Goal: Task Accomplishment & Management: Use online tool/utility

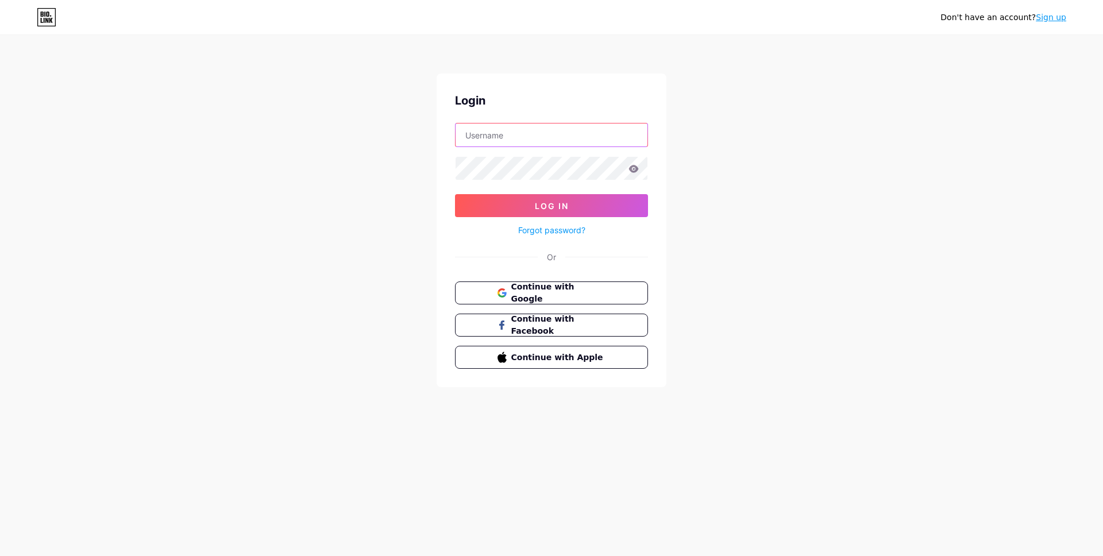
click at [538, 134] on input "text" at bounding box center [551, 134] width 192 height 23
click at [502, 137] on input "text" at bounding box center [551, 134] width 192 height 23
drag, startPoint x: 347, startPoint y: 250, endPoint x: 251, endPoint y: 51, distance: 220.6
click at [347, 250] on div "Don't have an account? Sign up Login Log In Forgot password? Or Continue with G…" at bounding box center [551, 212] width 1103 height 424
click at [505, 145] on input "text" at bounding box center [551, 134] width 192 height 23
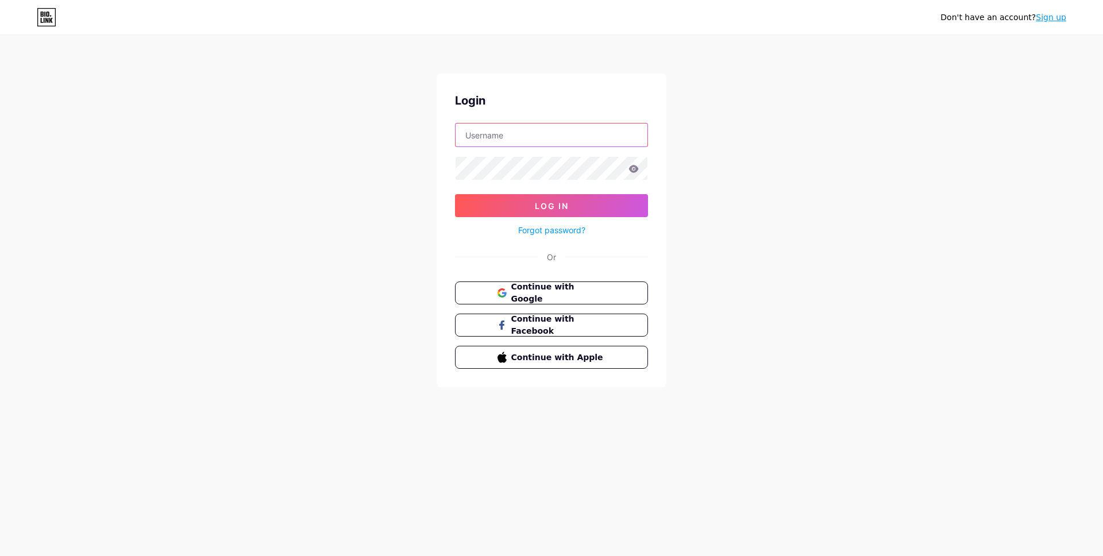
type input "[EMAIL_ADDRESS][DOMAIN_NAME]"
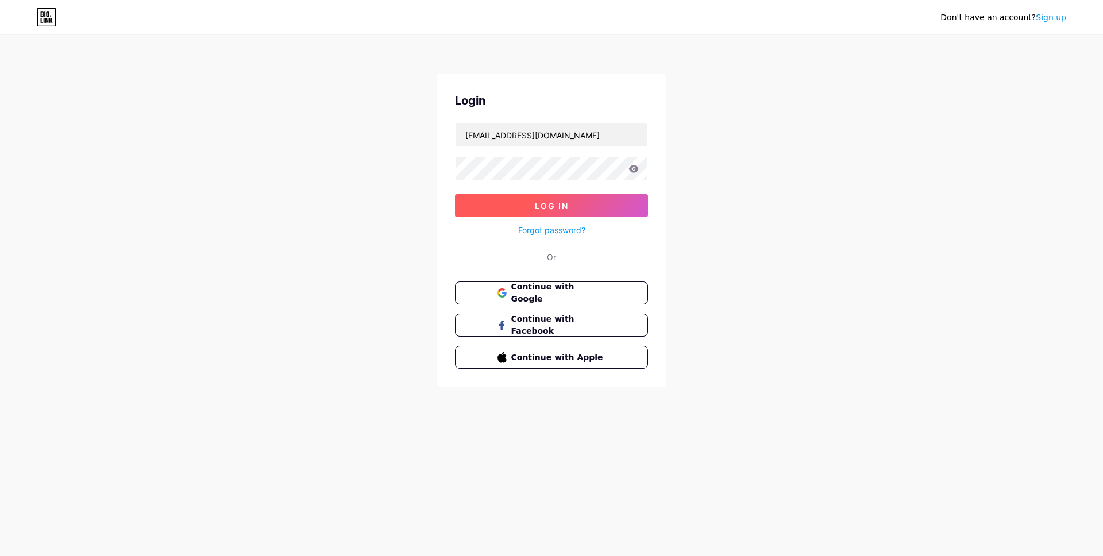
click at [570, 211] on button "Log In" at bounding box center [551, 205] width 193 height 23
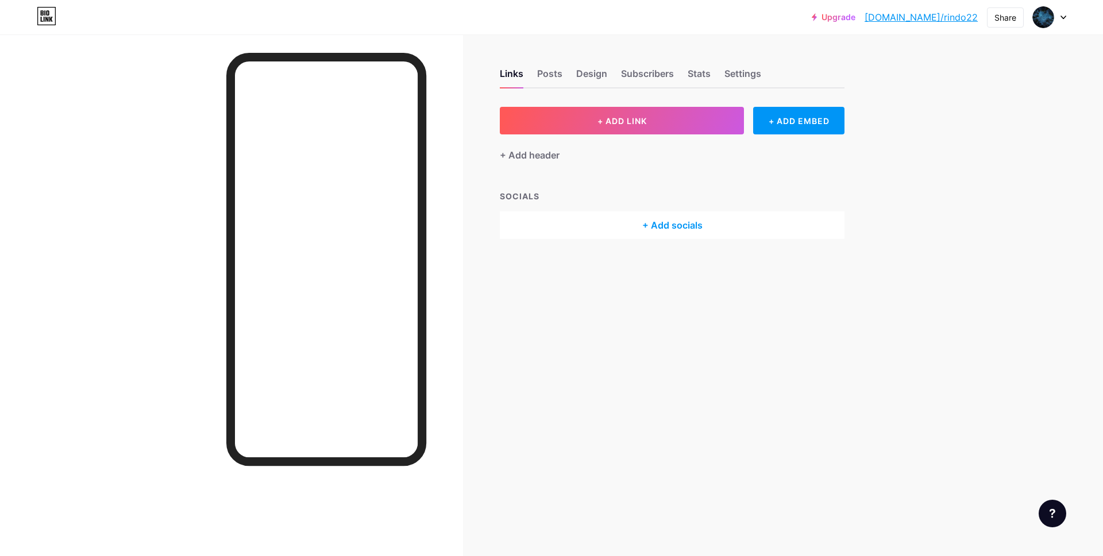
click at [1066, 20] on div "Upgrade bio.link/rindo2... bio.link/rindo22 Share Switch accounts kaerumaimai86…" at bounding box center [551, 17] width 1103 height 21
click at [1064, 16] on icon at bounding box center [1063, 18] width 6 height 4
click at [1062, 17] on icon at bounding box center [1063, 18] width 6 height 4
click at [904, 142] on div "Upgrade bio.link/rindo2... bio.link/rindo22 Share Switch accounts kaerumaimai86…" at bounding box center [551, 278] width 1103 height 556
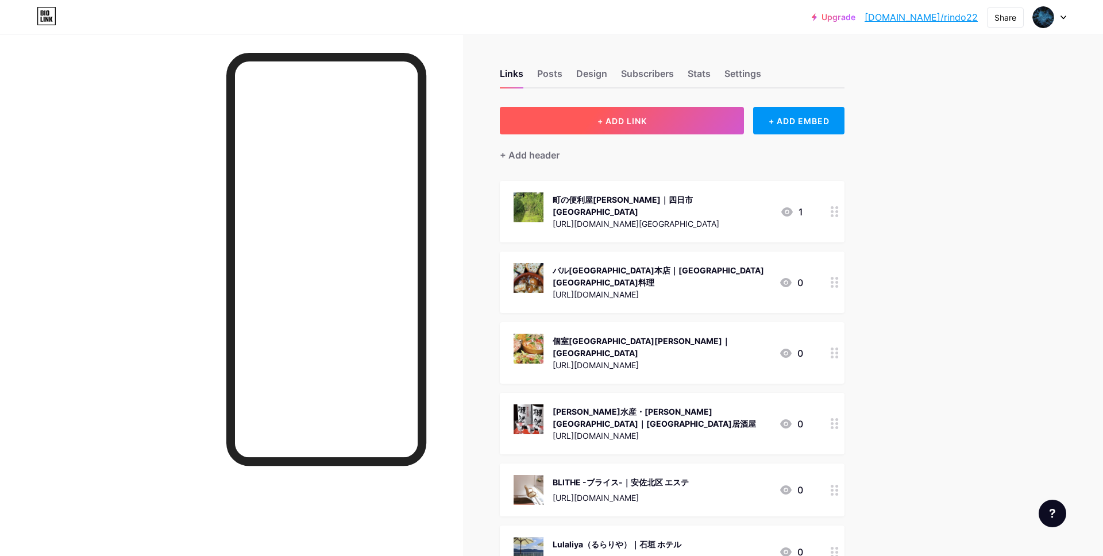
click at [613, 124] on span "+ ADD LINK" at bounding box center [621, 121] width 49 height 10
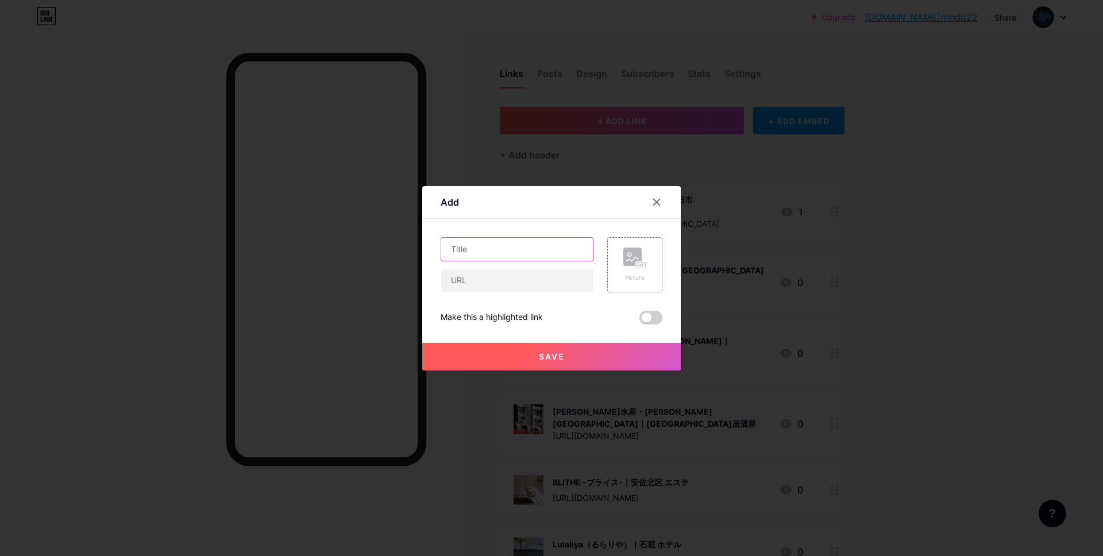
click at [501, 252] on input "text" at bounding box center [517, 249] width 152 height 23
paste input "Salon de Mimosa（サロン ド ミモザ）"
click at [579, 248] on input "Salon de Mimosa（サロン ド ミモザ）|" at bounding box center [517, 249] width 152 height 23
click at [585, 247] on input "Salon de Mimosa（サロン ド ミモザ）|" at bounding box center [517, 249] width 152 height 23
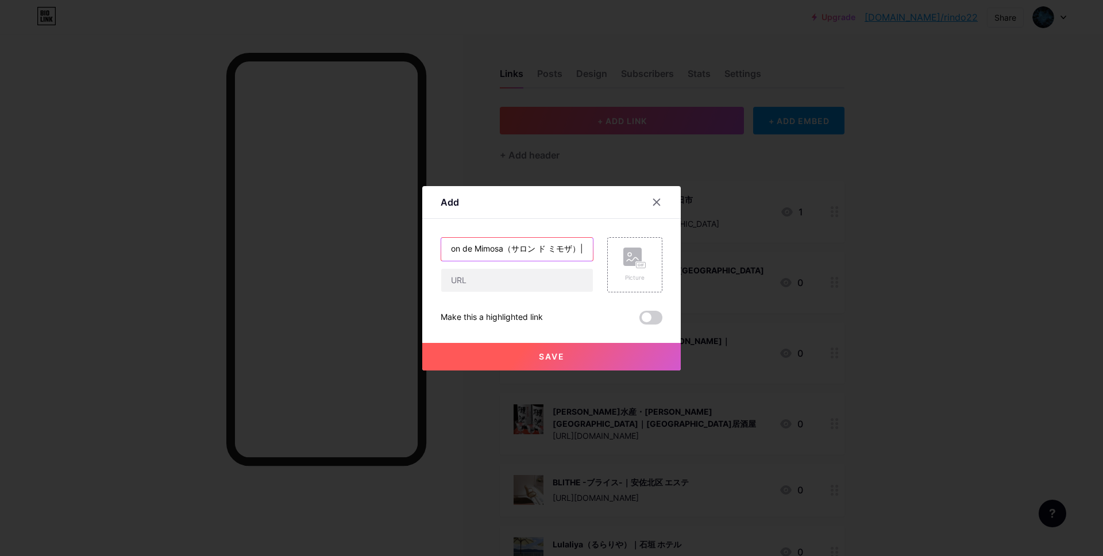
paste input "高知 エステ"
click at [543, 249] on input "Salon de Mimosa（サロン ド ミモザ）|高知 エステ" at bounding box center [517, 249] width 152 height 23
type input "Salon de Mimosa（サロン ド ミモザ）| 高知 エステ"
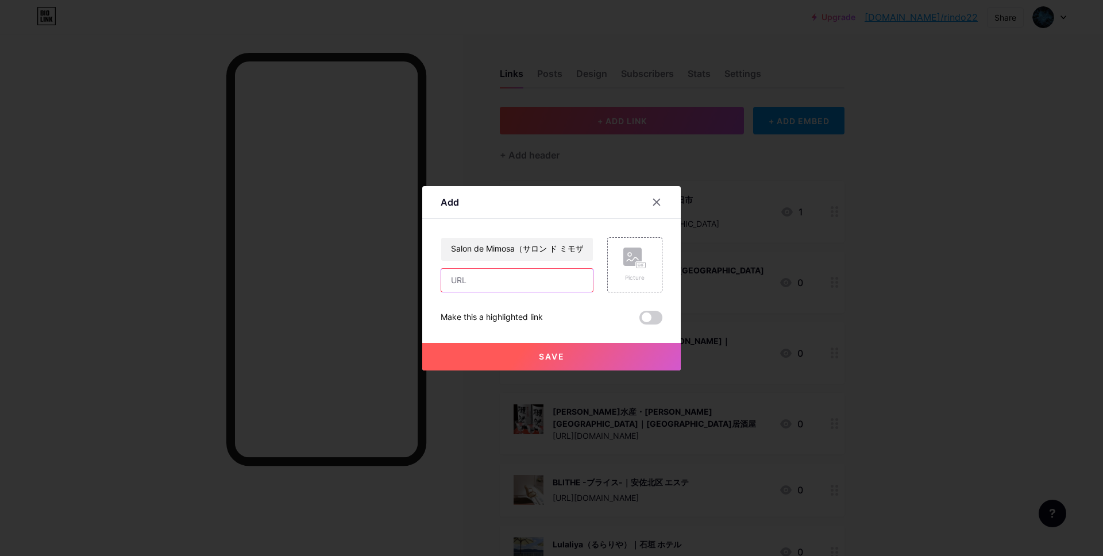
click at [523, 274] on input "text" at bounding box center [517, 280] width 152 height 23
click at [478, 281] on input "text" at bounding box center [517, 280] width 152 height 23
paste input "[URL][DOMAIN_NAME]"
type input "[URL][DOMAIN_NAME]"
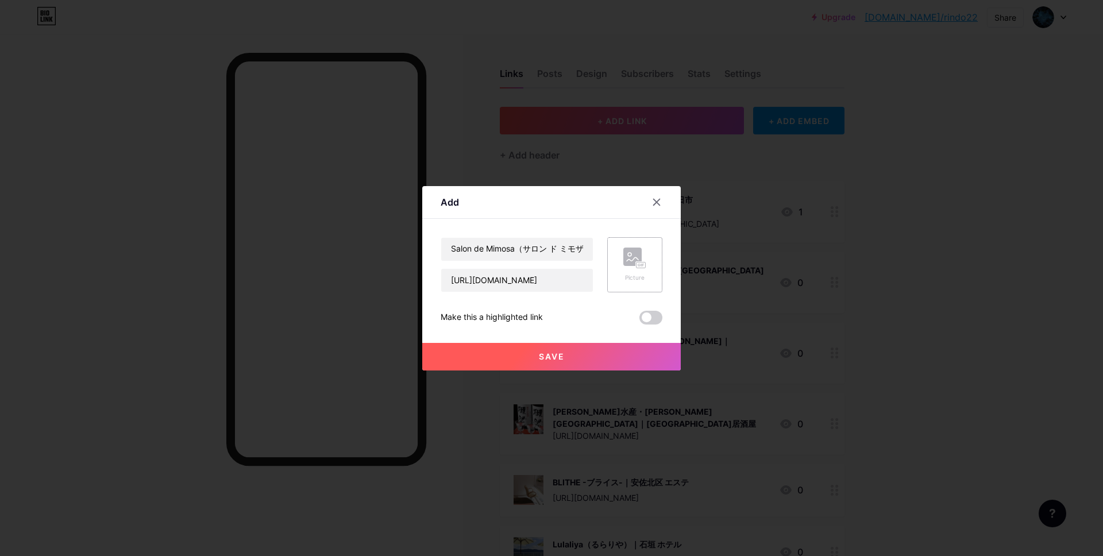
scroll to position [0, 0]
click at [652, 269] on div "Picture" at bounding box center [634, 264] width 55 height 55
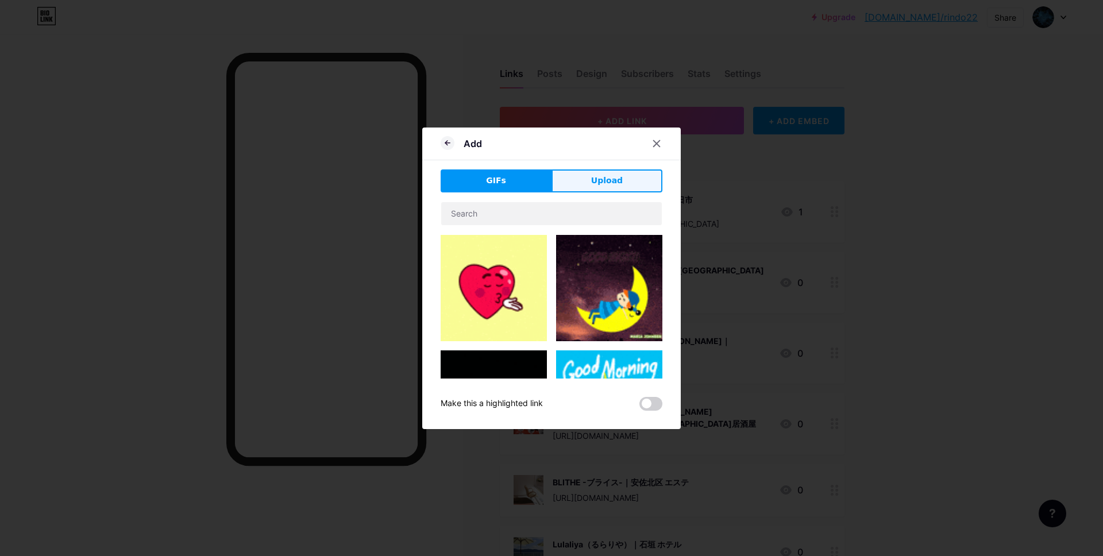
click at [621, 184] on button "Upload" at bounding box center [606, 180] width 111 height 23
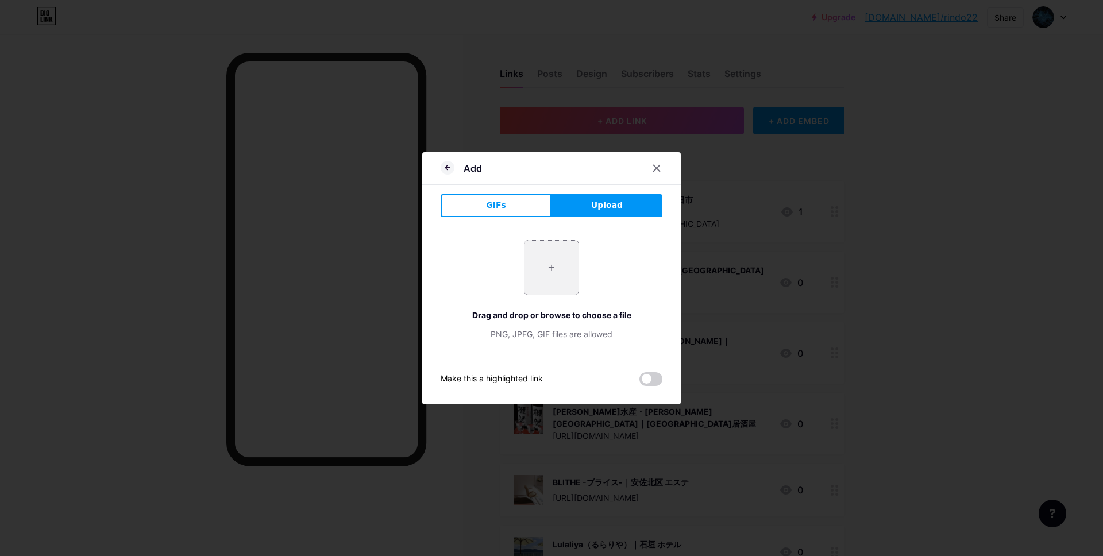
click at [551, 272] on input "file" at bounding box center [551, 268] width 54 height 54
click at [554, 269] on input "file" at bounding box center [551, 268] width 54 height 54
type input "C:\fakepath\スクリーンショット 2025-09-10 16.24.32.jpg"
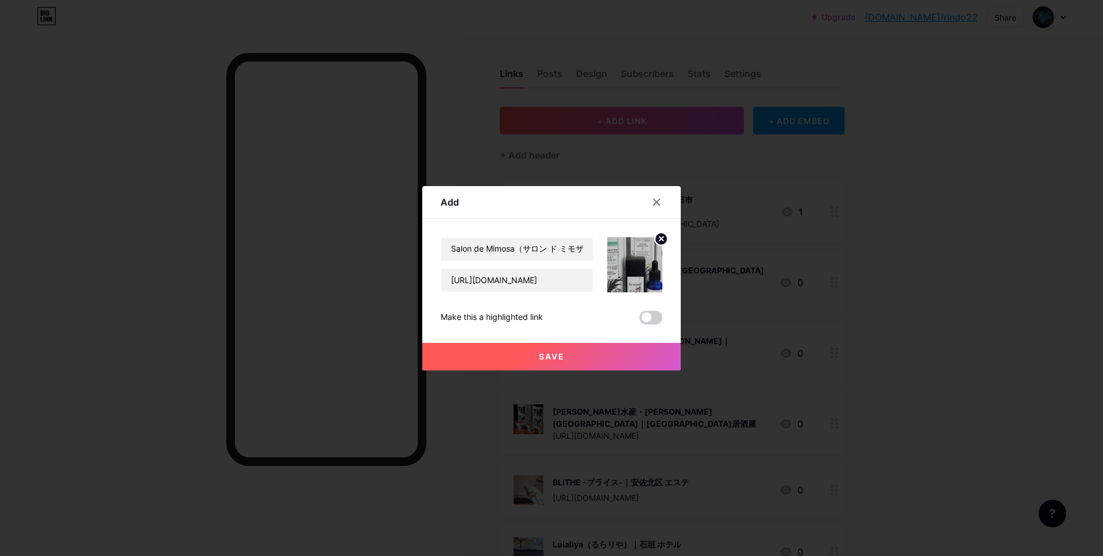
click at [509, 354] on button "Save" at bounding box center [551, 357] width 258 height 28
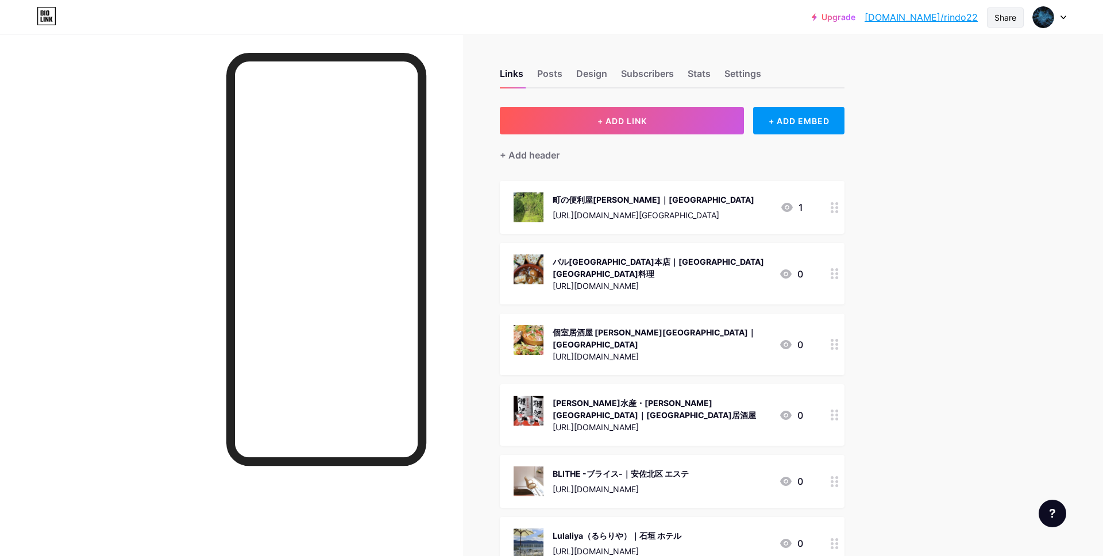
click at [1010, 16] on div "Share" at bounding box center [1005, 17] width 22 height 12
click at [937, 52] on div "Copy link" at bounding box center [937, 59] width 171 height 28
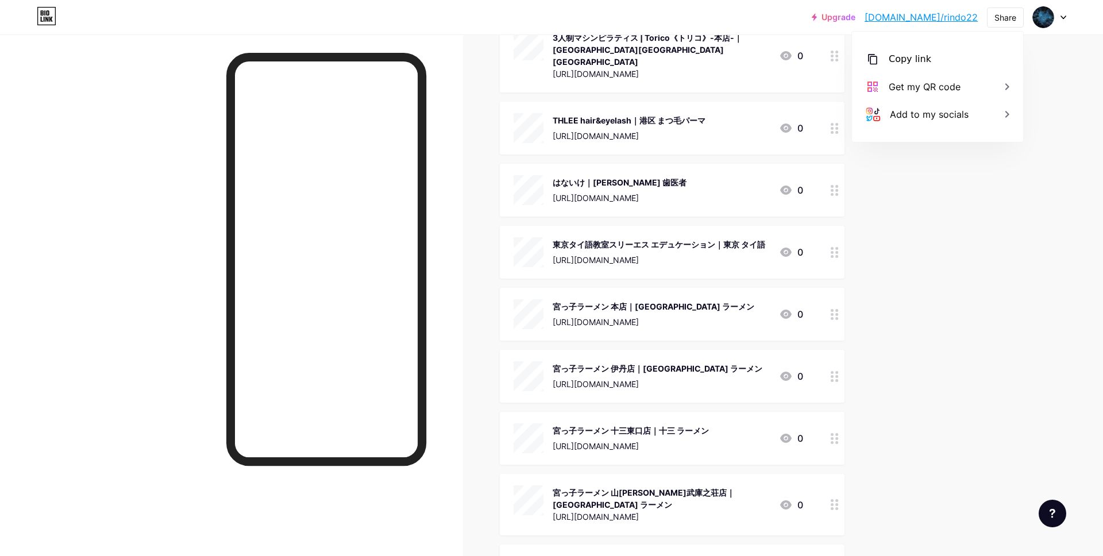
scroll to position [103612, 0]
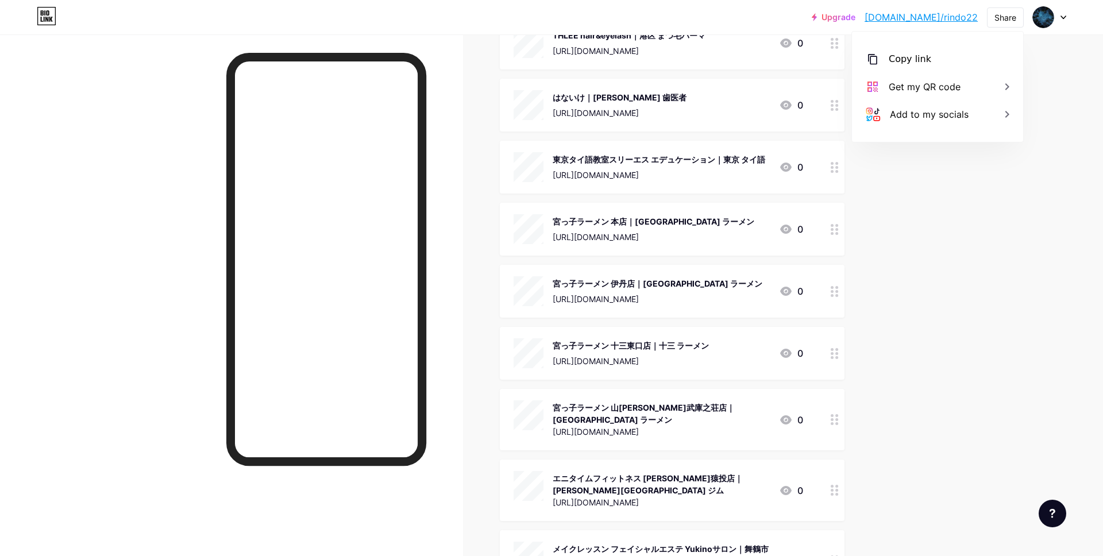
drag, startPoint x: 753, startPoint y: 321, endPoint x: 550, endPoint y: 323, distance: 203.3
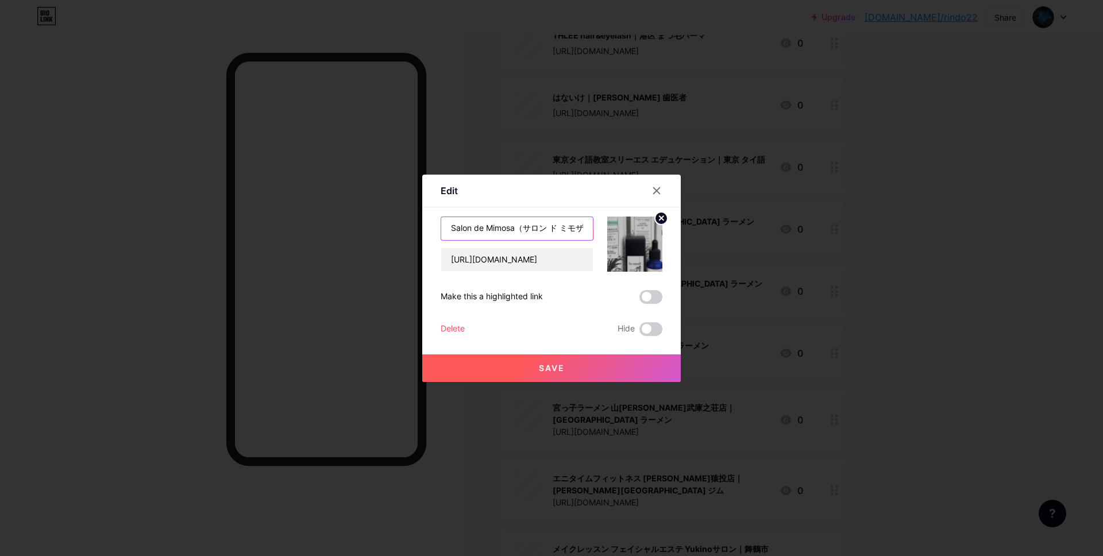
click at [547, 230] on input "Salon de Mimosa（サロン ド ミモザ）| 高知 エステ" at bounding box center [517, 228] width 152 height 23
click at [547, 231] on input "Salon de Mimosa（サロン ド ミモザ）| 高知 エステ" at bounding box center [517, 228] width 152 height 23
click at [546, 231] on input "Salon de Mimosa（サロン ド ミモザ）| 高知 エステ" at bounding box center [517, 228] width 152 height 23
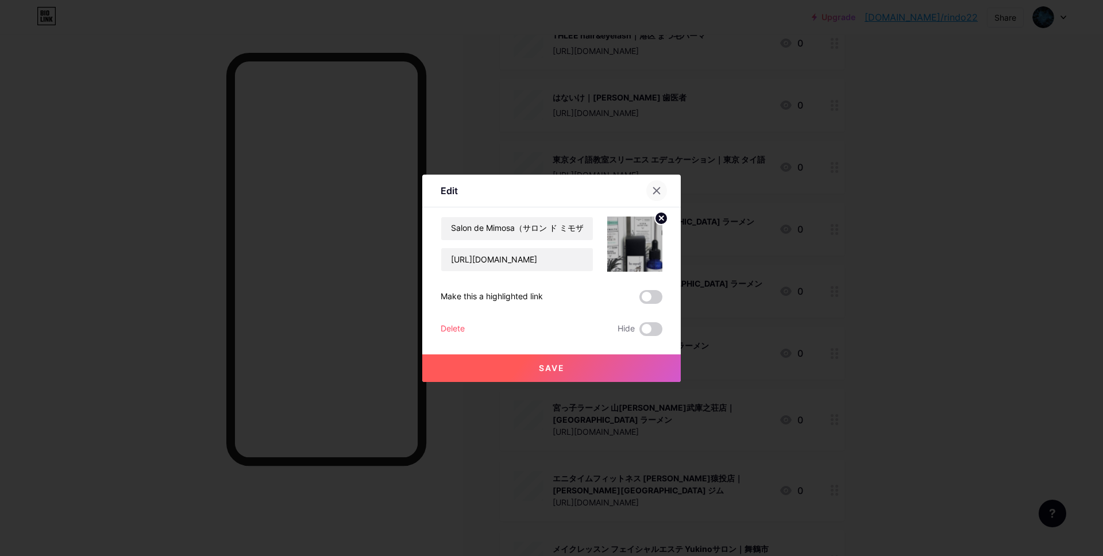
click at [657, 188] on icon at bounding box center [656, 190] width 9 height 9
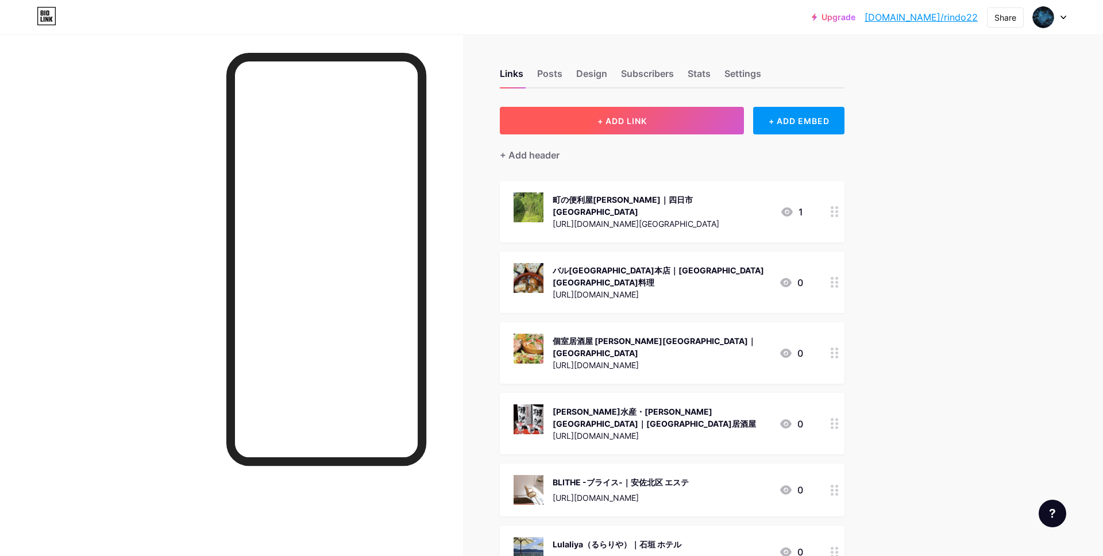
click at [625, 116] on span "+ ADD LINK" at bounding box center [621, 121] width 49 height 10
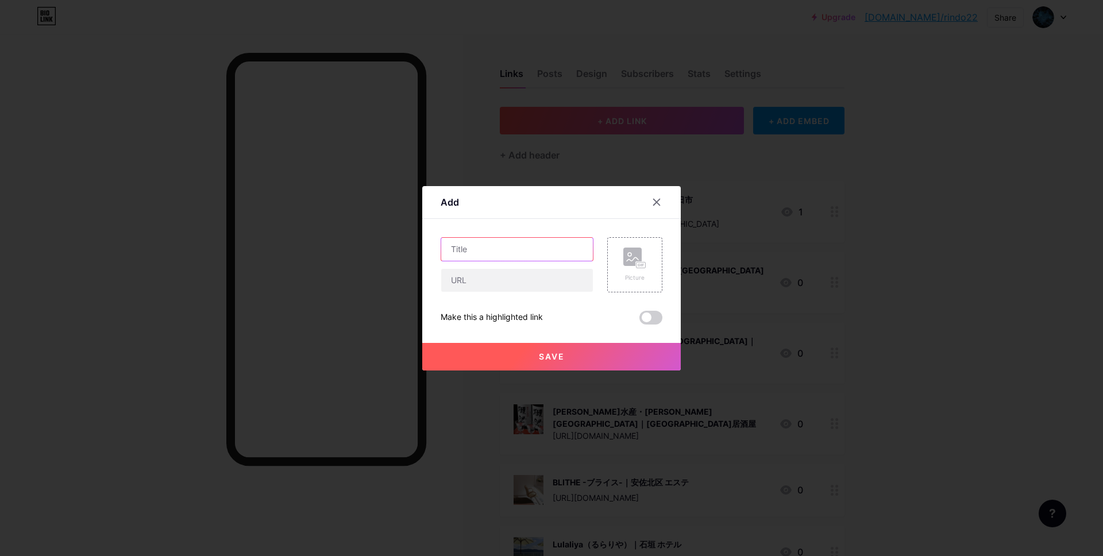
click at [485, 250] on input "text" at bounding box center [517, 249] width 152 height 23
paste input "パーソナルジムGサルース"
type input "パーソナルジムGサルース"
click at [476, 276] on input "text" at bounding box center [517, 280] width 152 height 23
click at [485, 281] on input "text" at bounding box center [517, 280] width 152 height 23
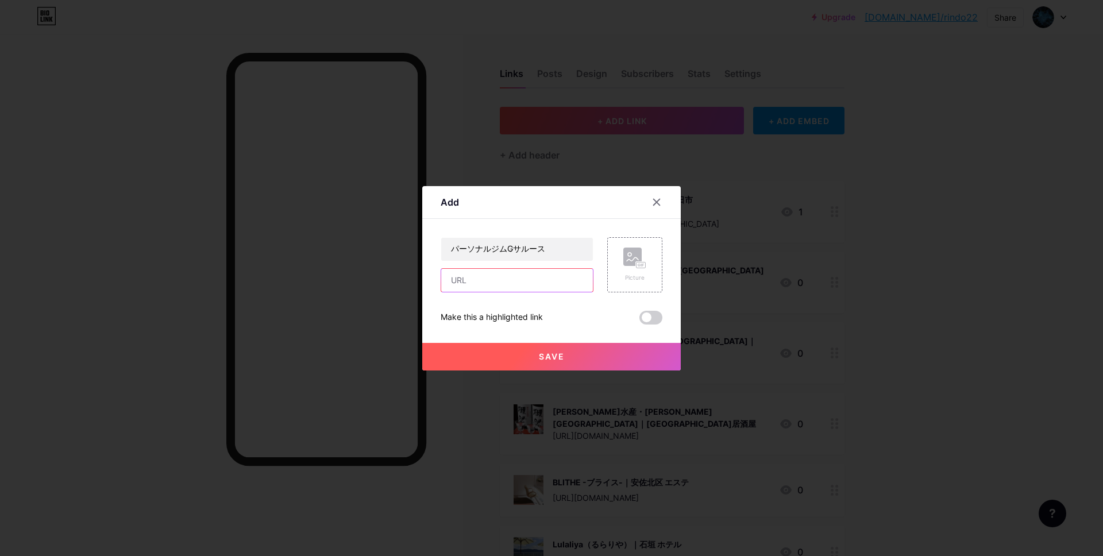
paste input "[URL][DOMAIN_NAME]"
type input "[URL][DOMAIN_NAME]"
click at [551, 248] on input "パーソナルジムGサルース" at bounding box center [517, 249] width 152 height 23
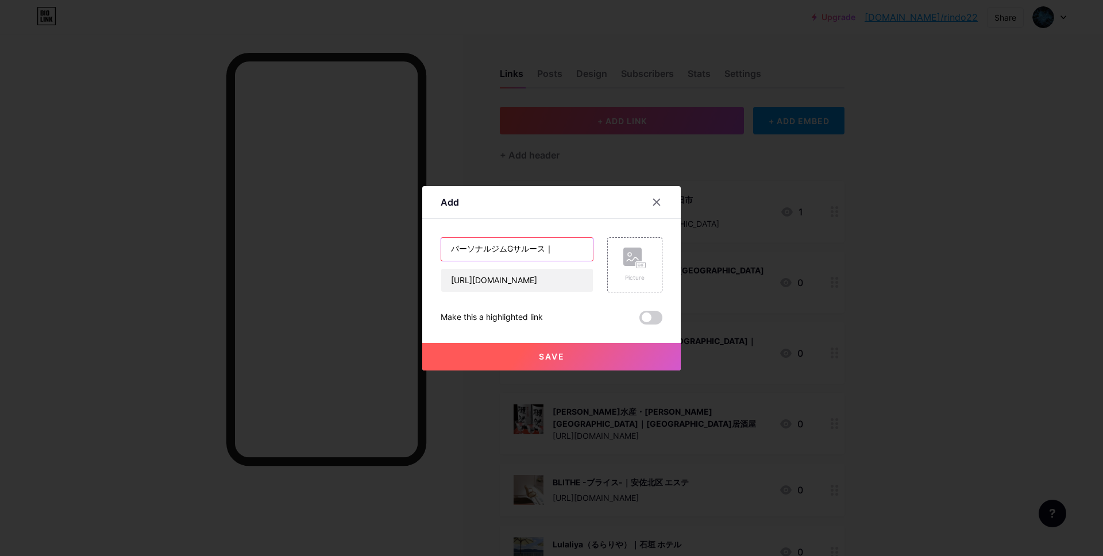
click at [572, 247] on input "パーソナルジムGサルース｜" at bounding box center [517, 249] width 152 height 23
paste input "藤沢市 スポーツジム"
type input "パーソナルジムGサルース｜[PERSON_NAME]市 スポーツジム"
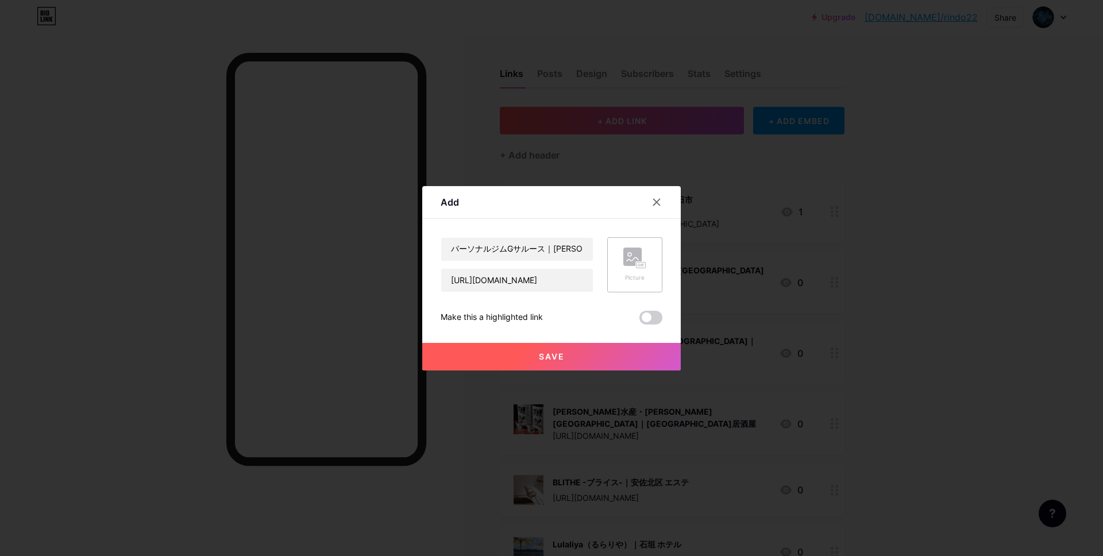
click at [643, 267] on rect at bounding box center [640, 265] width 9 height 6
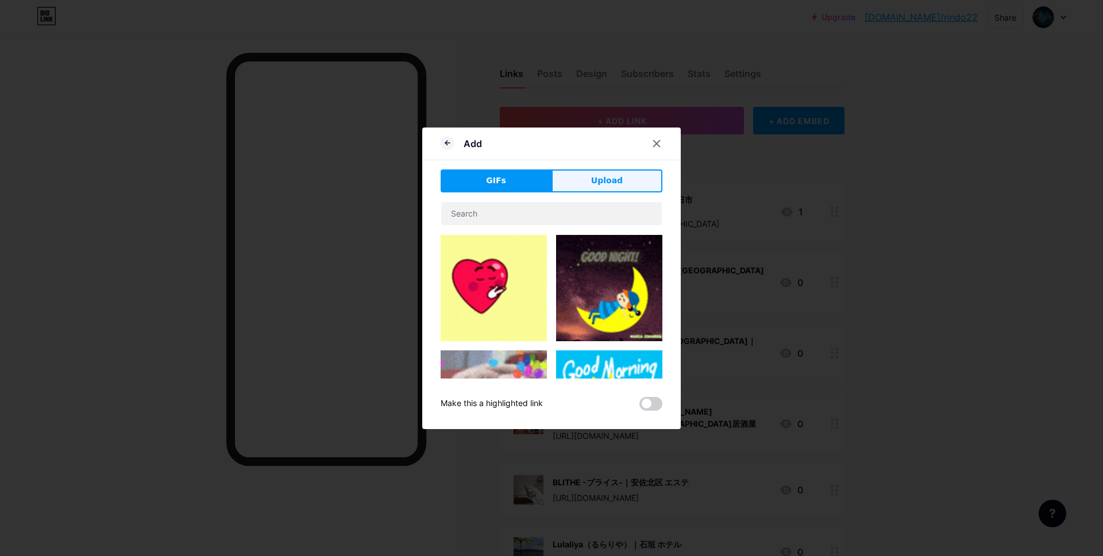
click at [598, 183] on span "Upload" at bounding box center [607, 181] width 32 height 12
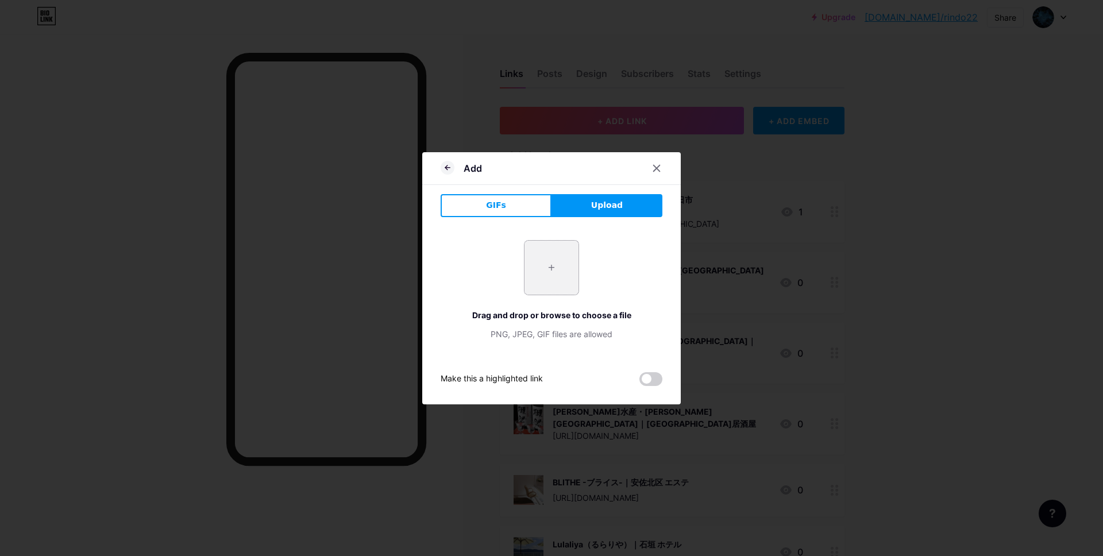
click at [543, 273] on input "file" at bounding box center [551, 268] width 54 height 54
type input "C:\fakepath\スクリーンショット 2025-09-10 16.38.28.jpg"
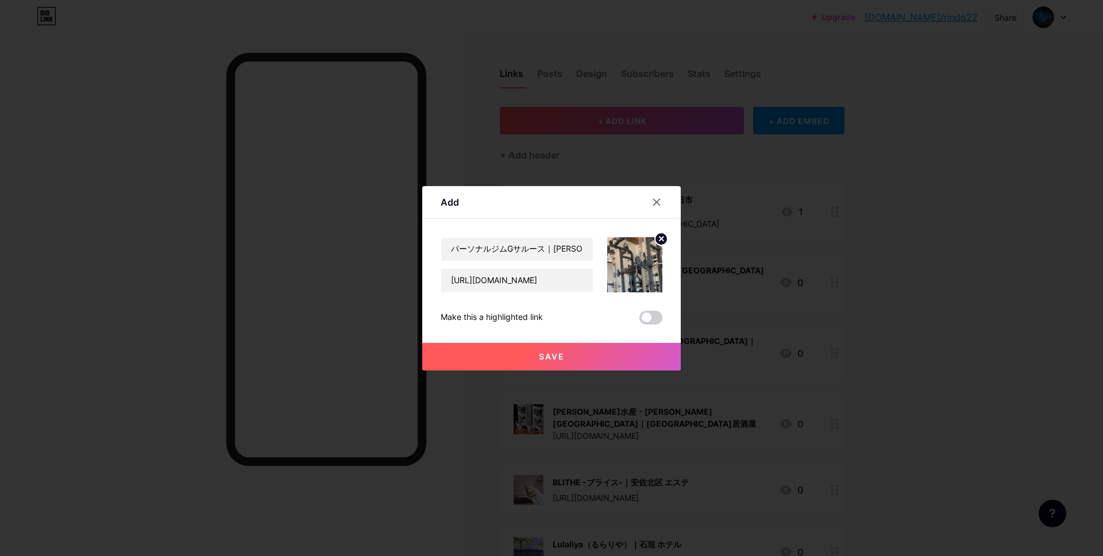
click at [529, 355] on button "Save" at bounding box center [551, 357] width 258 height 28
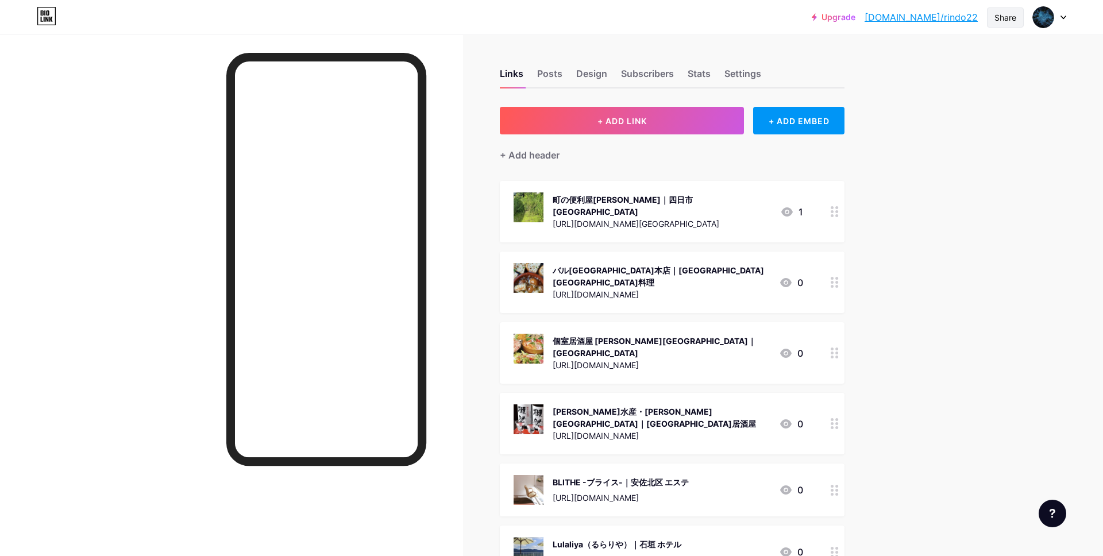
click at [1008, 16] on div "Share" at bounding box center [1005, 17] width 22 height 12
click at [949, 63] on div "Copy link" at bounding box center [937, 59] width 171 height 28
click at [900, 60] on div "Copied" at bounding box center [904, 59] width 32 height 14
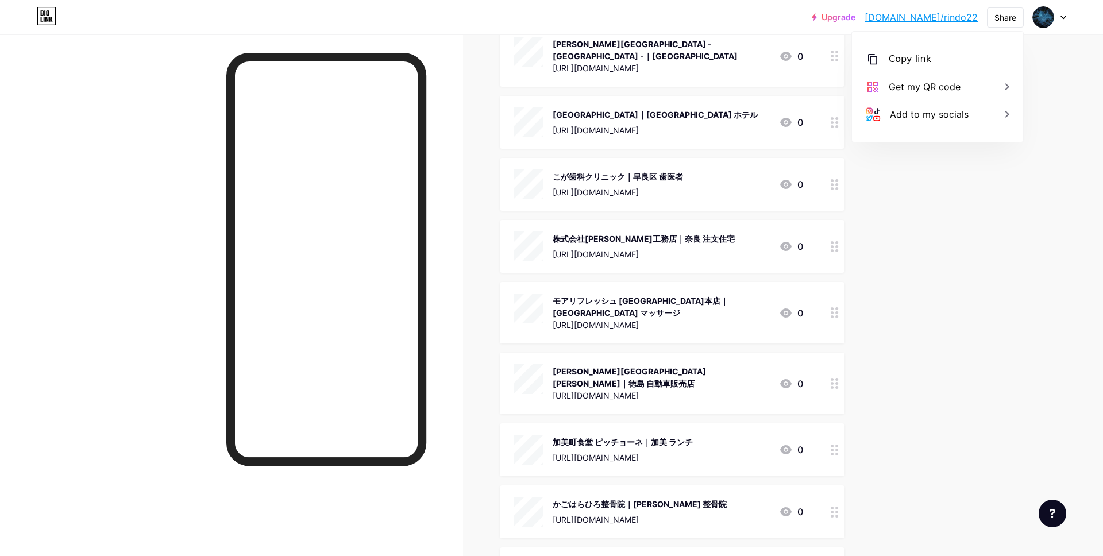
scroll to position [103502, 0]
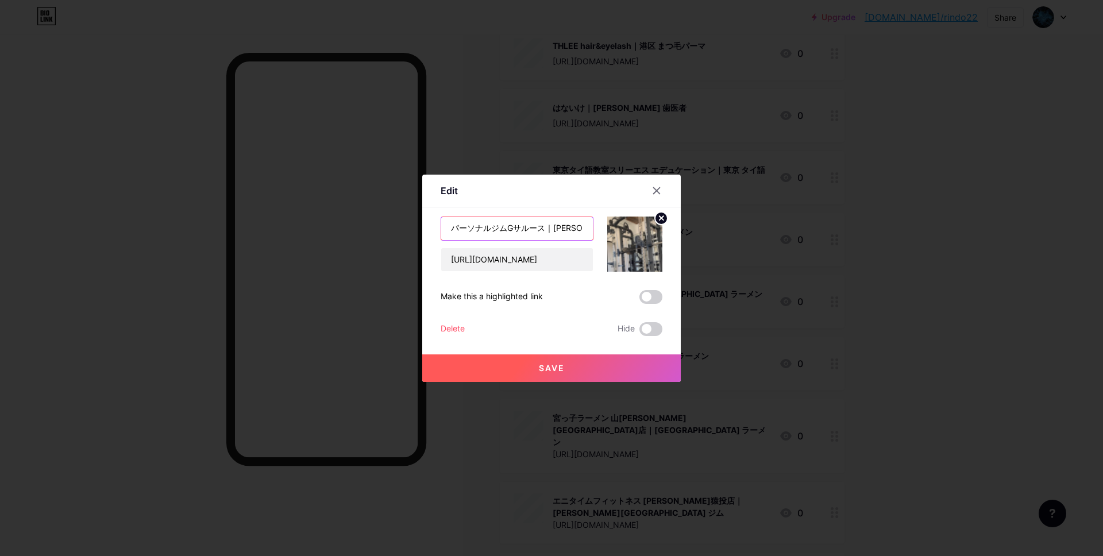
click at [515, 229] on input "パーソナルジムGサルース｜[PERSON_NAME]市 スポーツジム" at bounding box center [517, 228] width 152 height 23
click at [513, 229] on input "パーソナルジムGサルース｜[PERSON_NAME]市 スポーツジム" at bounding box center [517, 228] width 152 height 23
click at [513, 229] on input "パーソナルジムGサルース｜[PERSON_NAME][GEOGRAPHIC_DATA] スポーツジム" at bounding box center [517, 228] width 152 height 23
drag, startPoint x: 653, startPoint y: 198, endPoint x: 664, endPoint y: 190, distance: 13.7
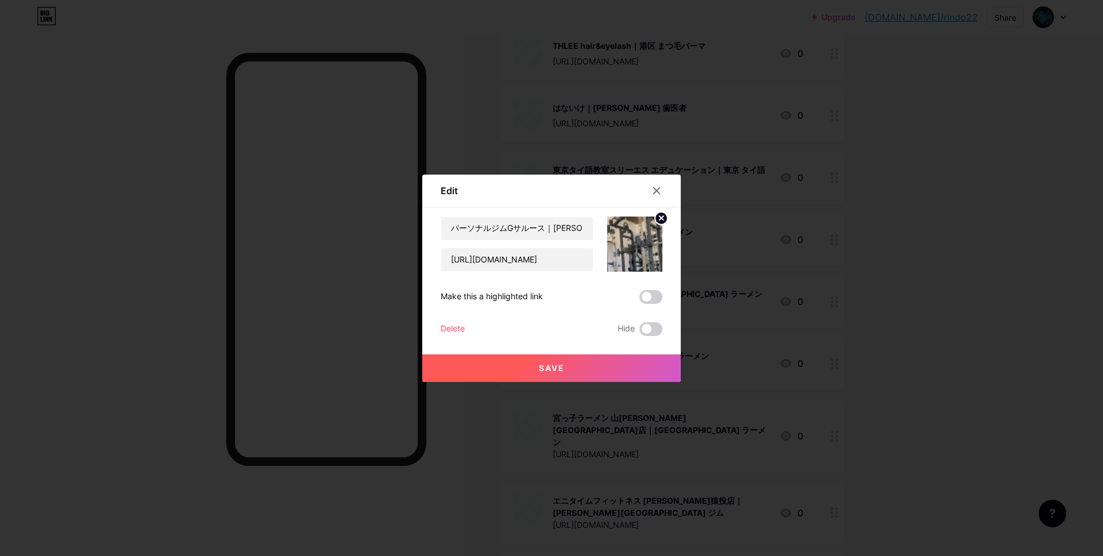
click at [657, 196] on div at bounding box center [656, 190] width 21 height 21
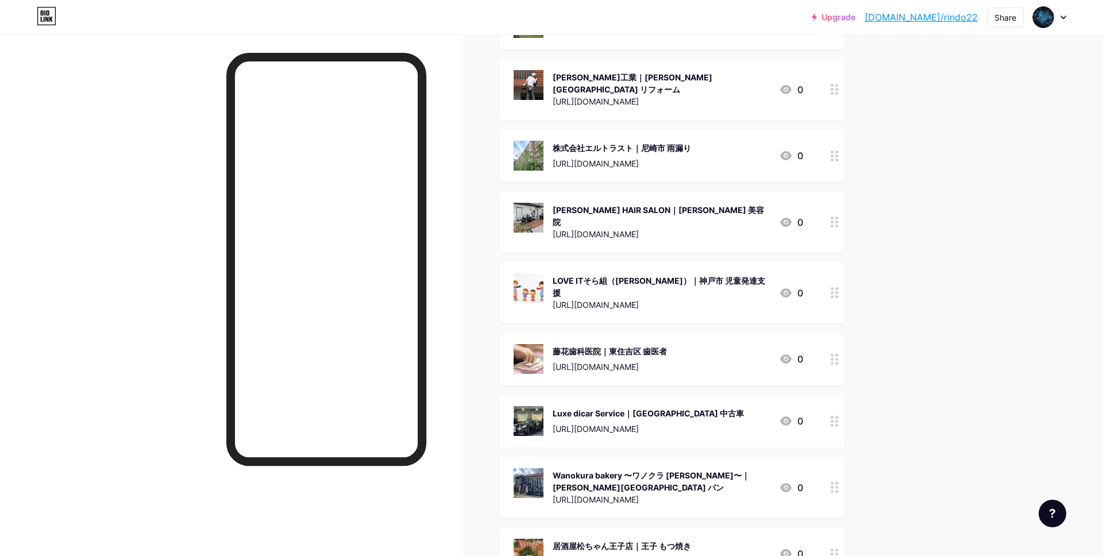
scroll to position [0, 0]
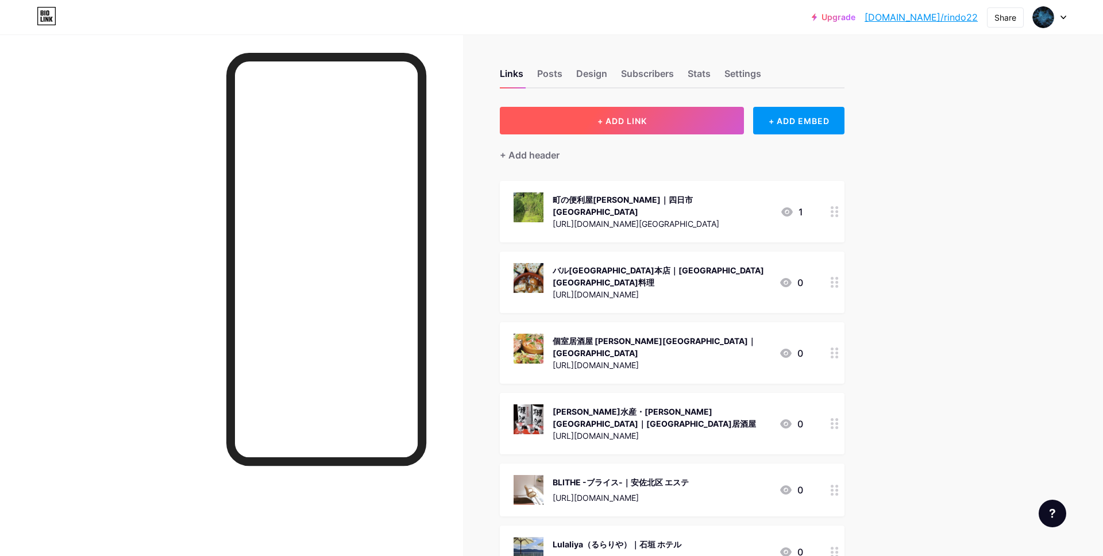
click at [625, 116] on span "+ ADD LINK" at bounding box center [621, 121] width 49 height 10
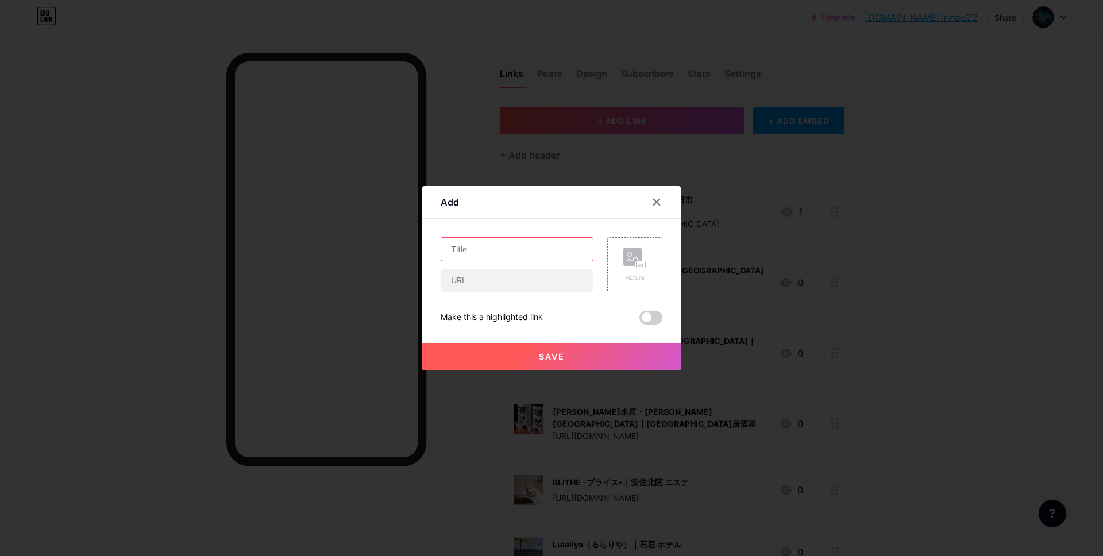
click at [526, 243] on input "text" at bounding box center [517, 249] width 152 height 23
paste input "ＢＥＳＴＦＯＯＴ大橋店"
click at [570, 251] on input "ＢＥＳＴＦＯＯＴ大橋店｜" at bounding box center [517, 249] width 152 height 23
paste input "福岡市 靴屋"
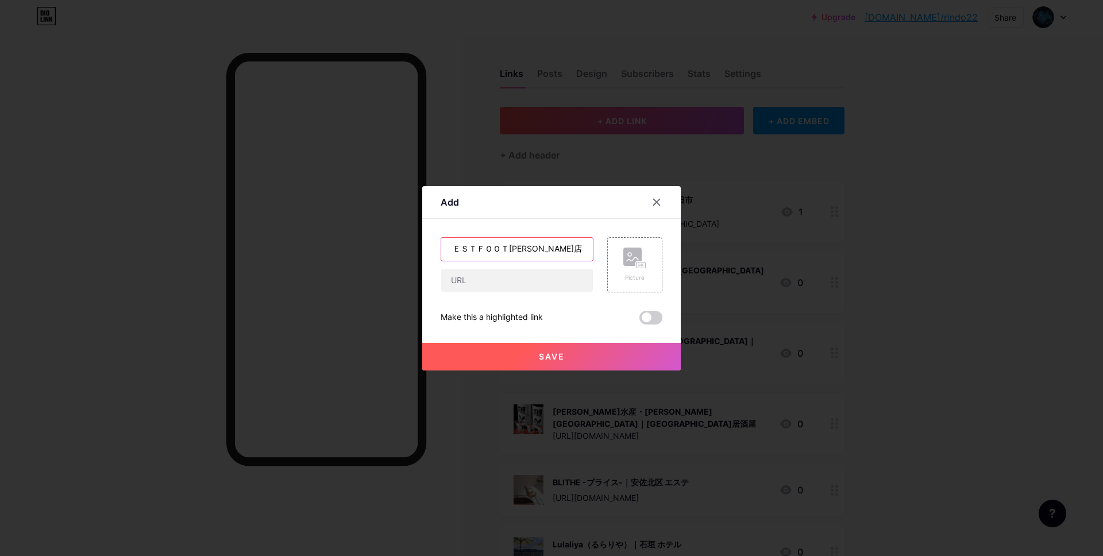
type input "ＢＥＳＴＦＯＯＴ[PERSON_NAME]店｜[GEOGRAPHIC_DATA] 靴屋"
click at [537, 279] on input "text" at bounding box center [517, 280] width 152 height 23
paste input "[URL][DOMAIN_NAME]"
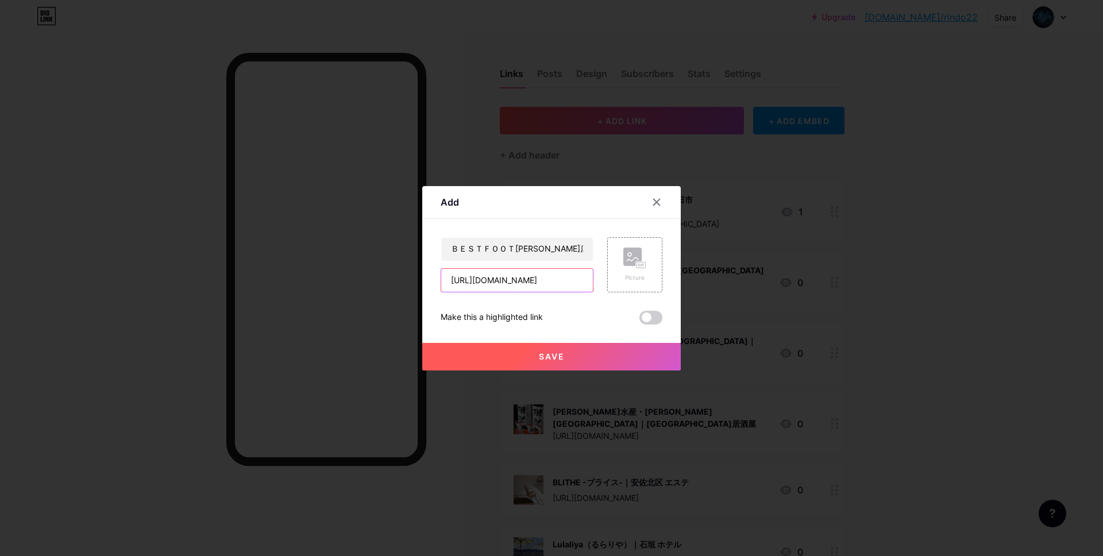
type input "[URL][DOMAIN_NAME]"
click at [640, 265] on icon at bounding box center [634, 258] width 23 height 21
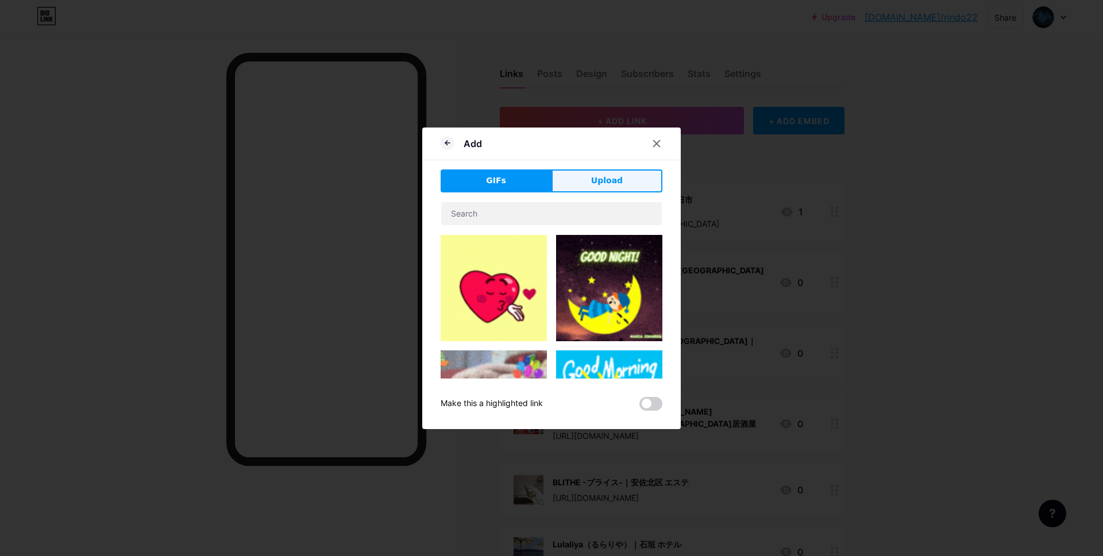
click at [628, 176] on button "Upload" at bounding box center [606, 180] width 111 height 23
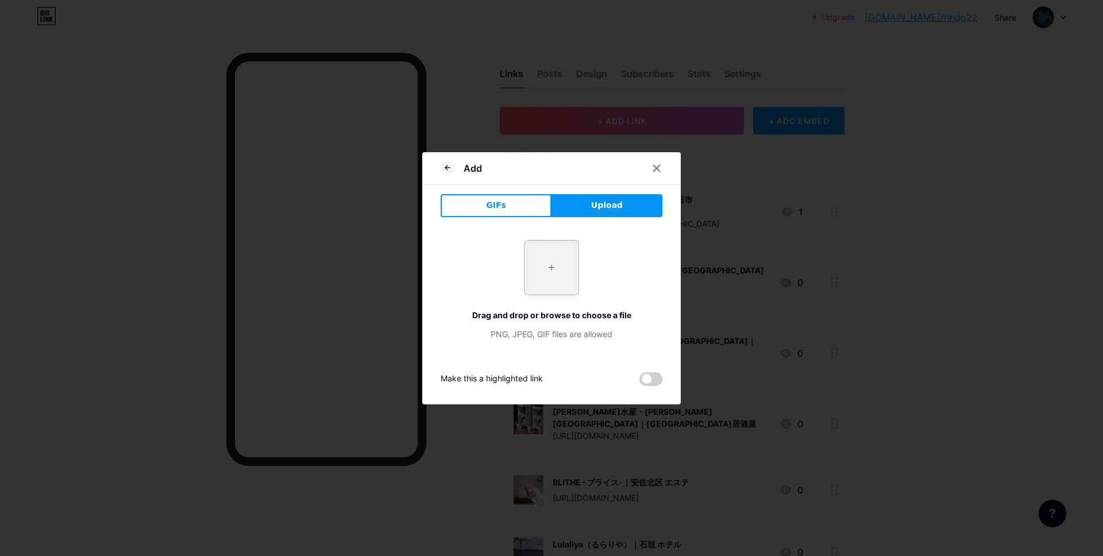
click at [545, 269] on input "file" at bounding box center [551, 268] width 54 height 54
type input "C:\fakepath\スクリーンショット 2025-09-10 16.43.24.jpg"
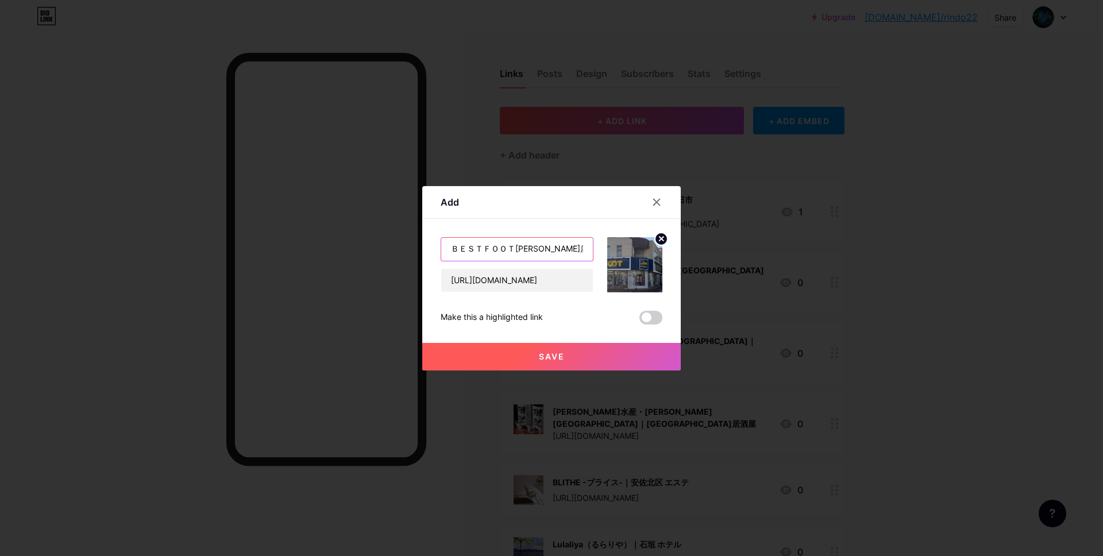
click at [546, 248] on input "ＢＥＳＴＦＯＯＴ[PERSON_NAME]店｜[GEOGRAPHIC_DATA] 靴屋" at bounding box center [517, 249] width 152 height 23
click at [574, 351] on button "Save" at bounding box center [551, 357] width 258 height 28
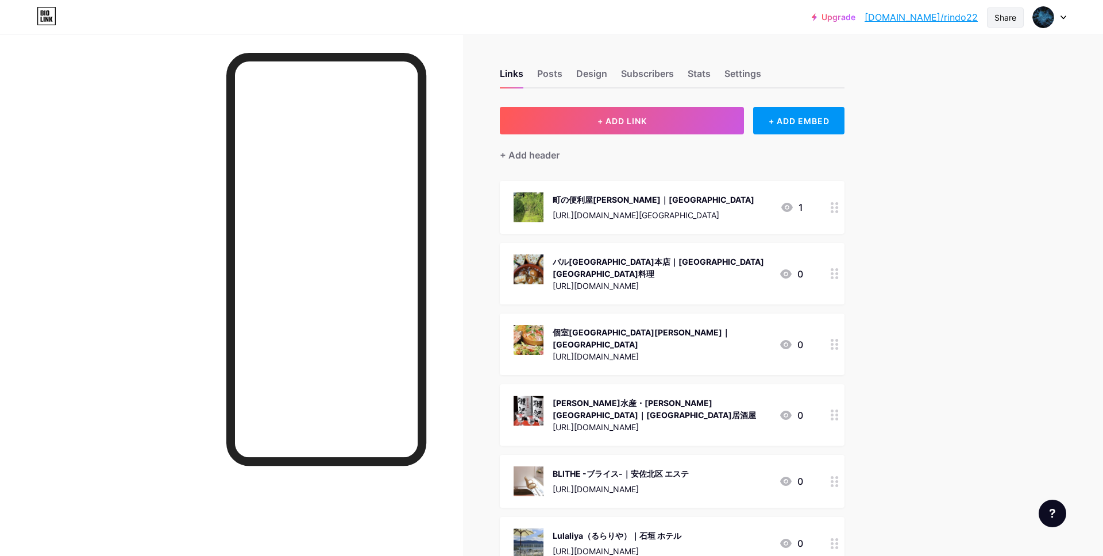
click at [1008, 17] on div "Share" at bounding box center [1005, 17] width 22 height 12
click at [927, 67] on div "Copy link" at bounding box center [937, 59] width 171 height 28
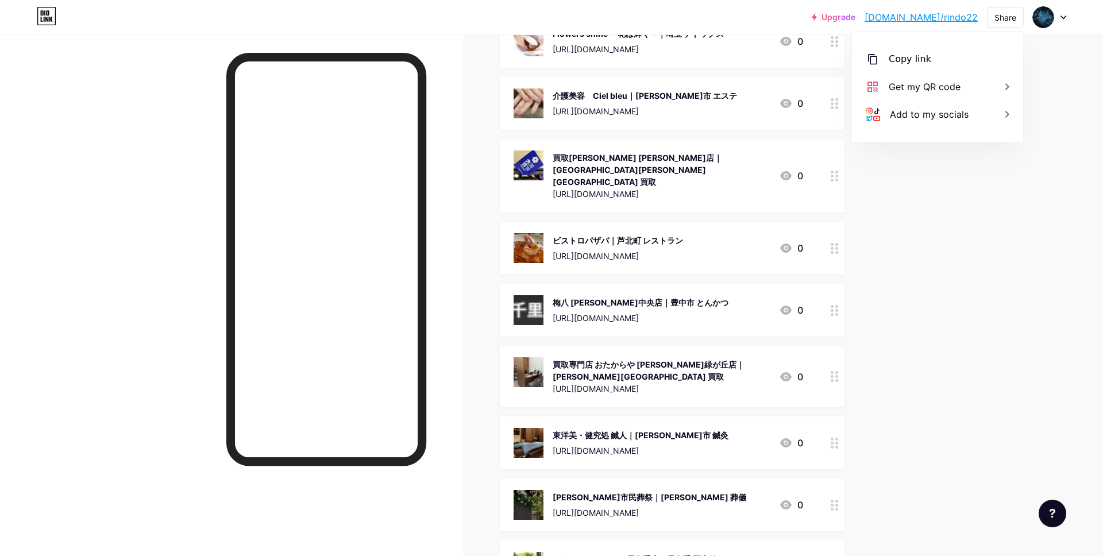
scroll to position [103564, 0]
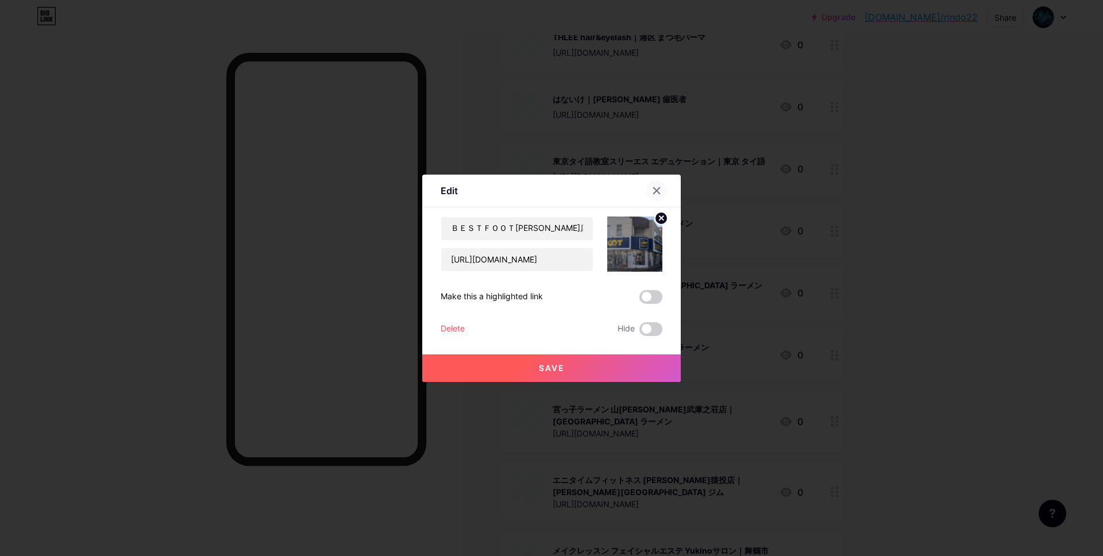
click at [655, 192] on icon at bounding box center [656, 190] width 9 height 9
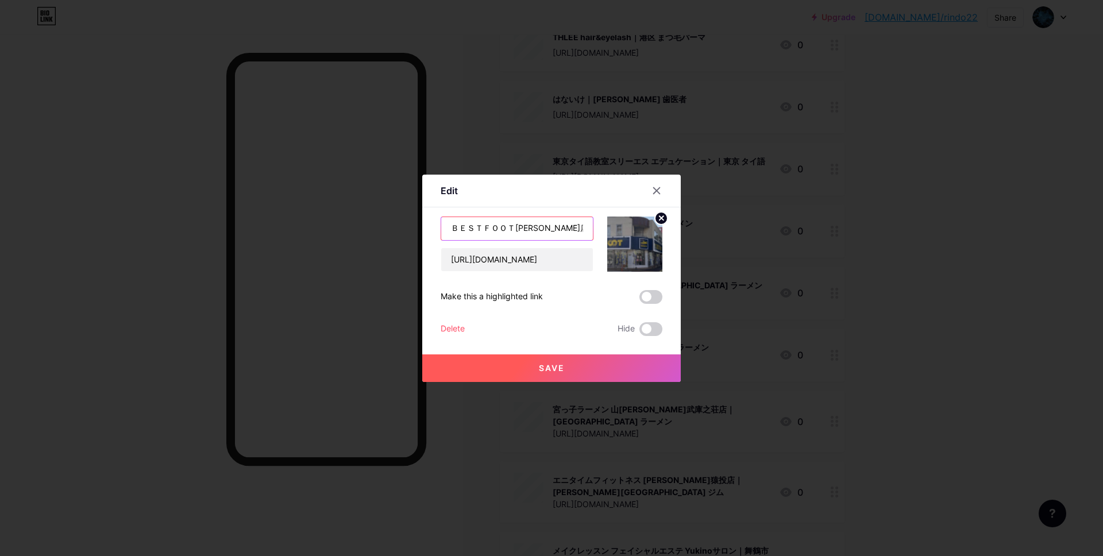
click at [519, 229] on input "ＢＥＳＴＦＯＯＴ[PERSON_NAME]店｜[GEOGRAPHIC_DATA] 靴屋" at bounding box center [517, 228] width 152 height 23
click at [660, 191] on icon at bounding box center [656, 190] width 9 height 9
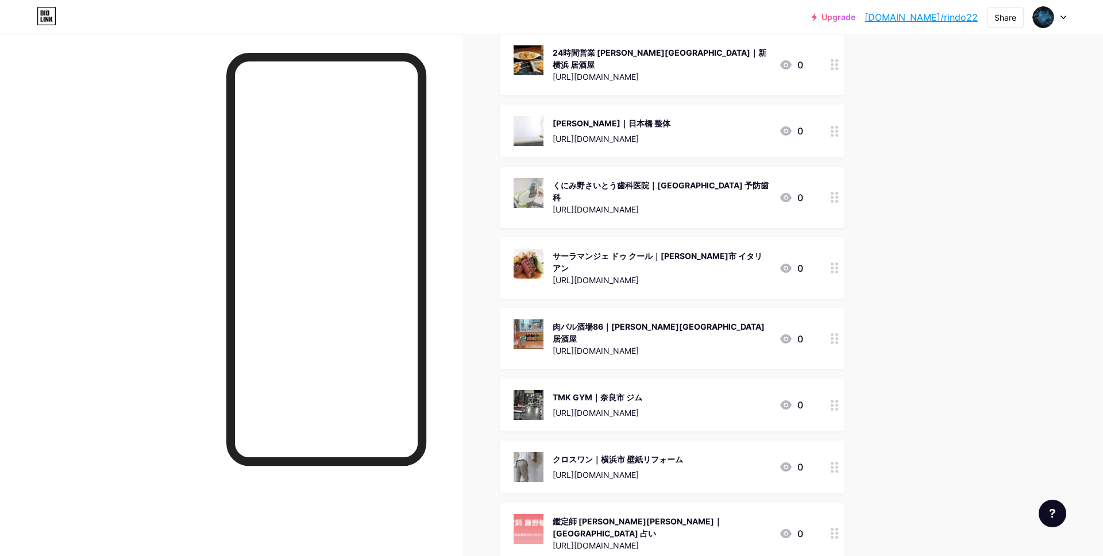
scroll to position [0, 0]
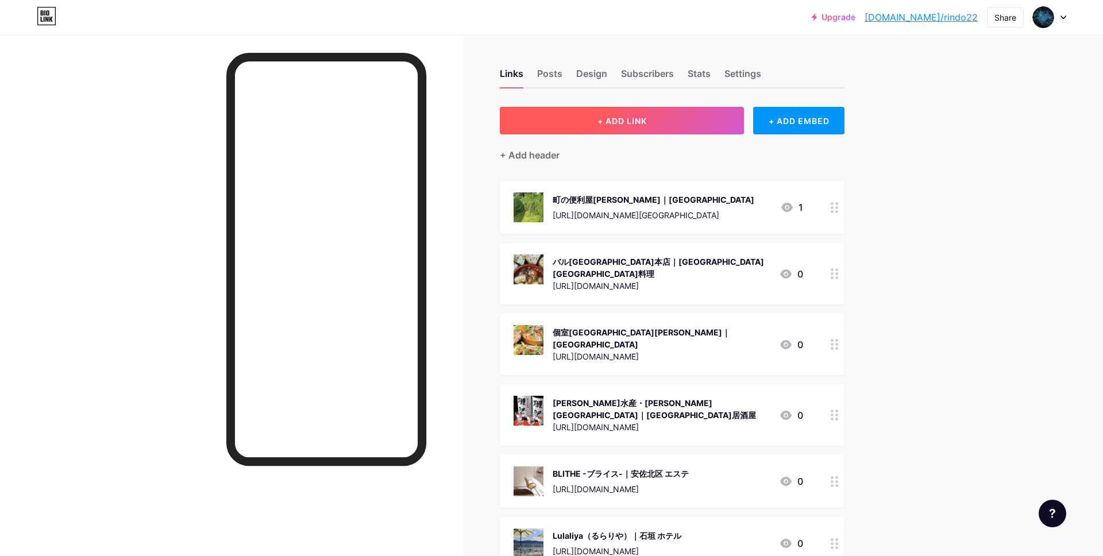
click at [644, 114] on button "+ ADD LINK" at bounding box center [622, 121] width 244 height 28
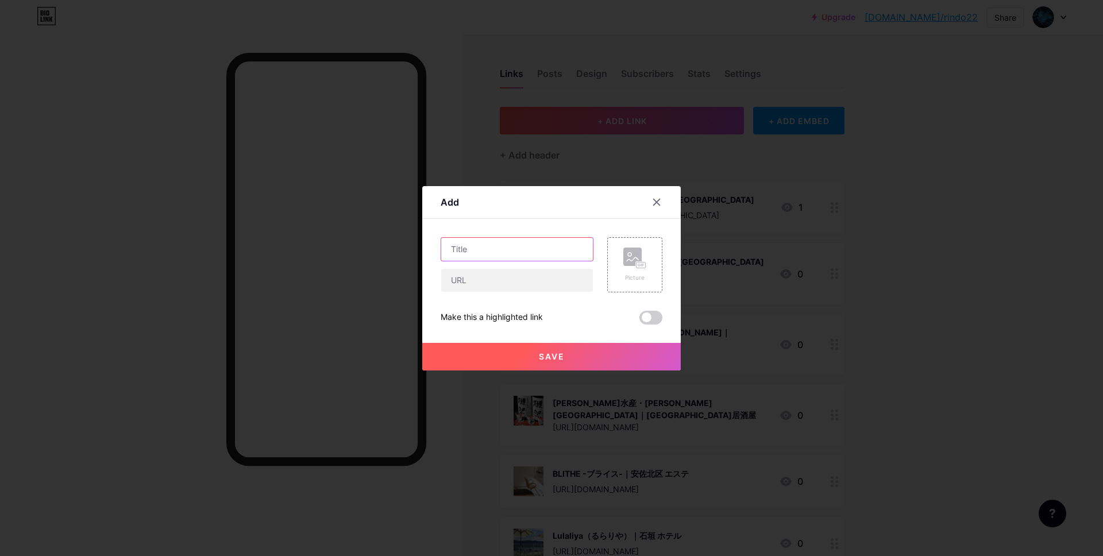
click at [512, 253] on input "text" at bounding box center [517, 249] width 152 height 23
paste input "ファディー水戸[PERSON_NAME]｜[GEOGRAPHIC_DATA] スポーツジム"
type input "ファディー水戸[PERSON_NAME]｜[GEOGRAPHIC_DATA] スポーツジム"
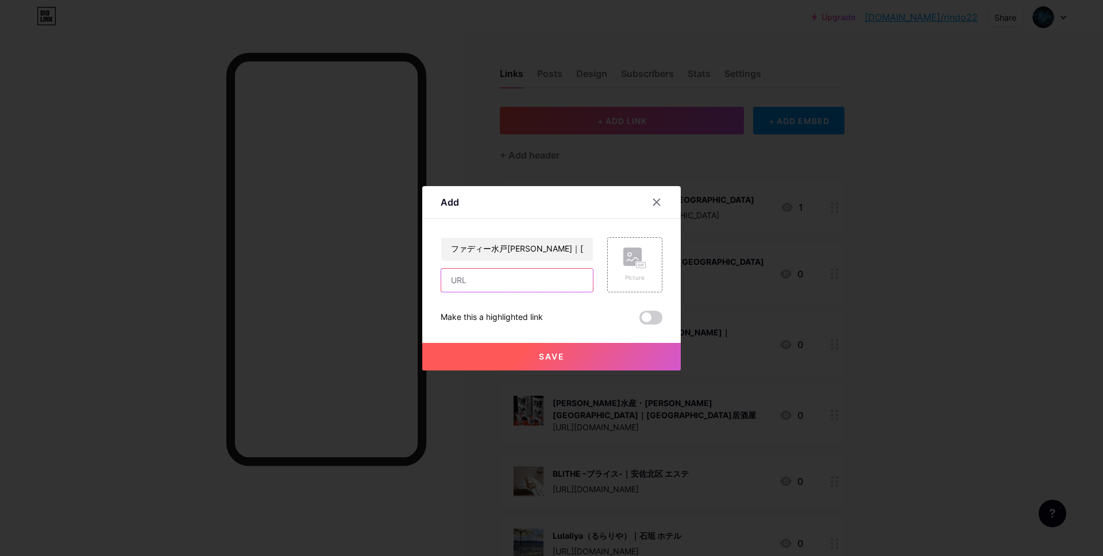
click at [500, 281] on input "text" at bounding box center [517, 280] width 152 height 23
paste input "[URL][DOMAIN_NAME]"
type input "[URL][DOMAIN_NAME]"
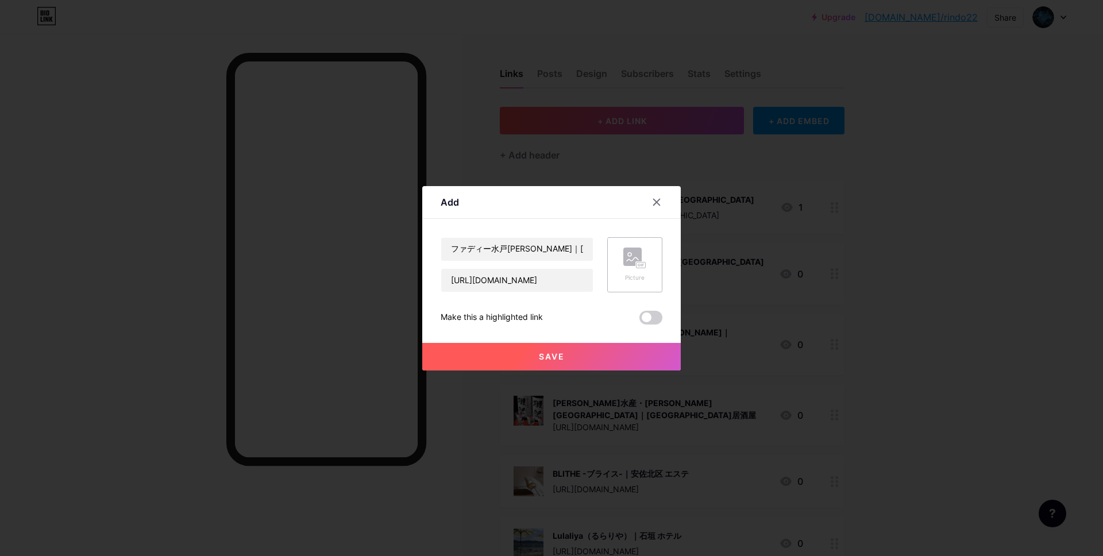
click at [649, 271] on div "Picture" at bounding box center [634, 264] width 55 height 55
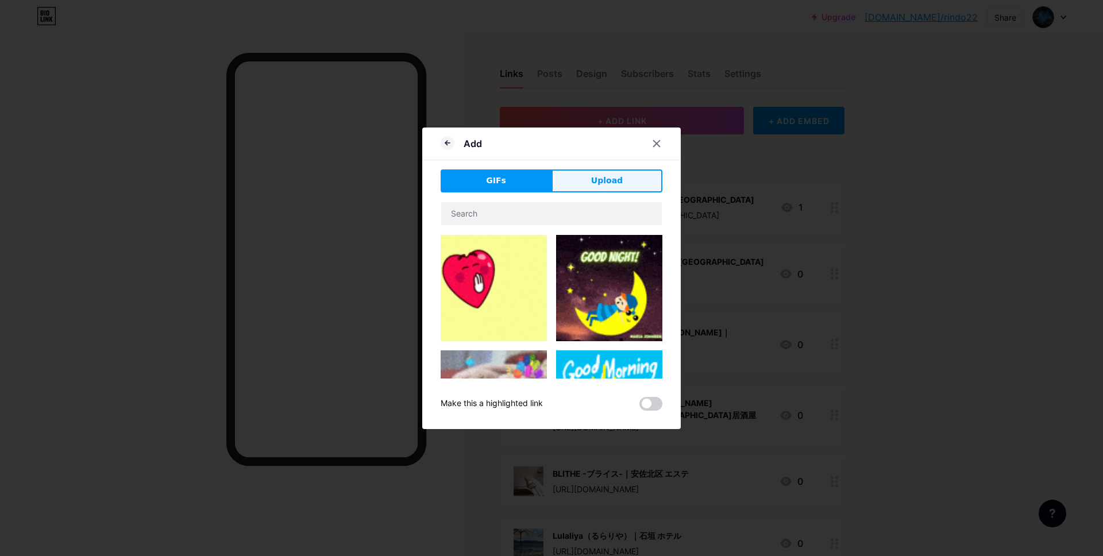
click at [612, 188] on button "Upload" at bounding box center [606, 180] width 111 height 23
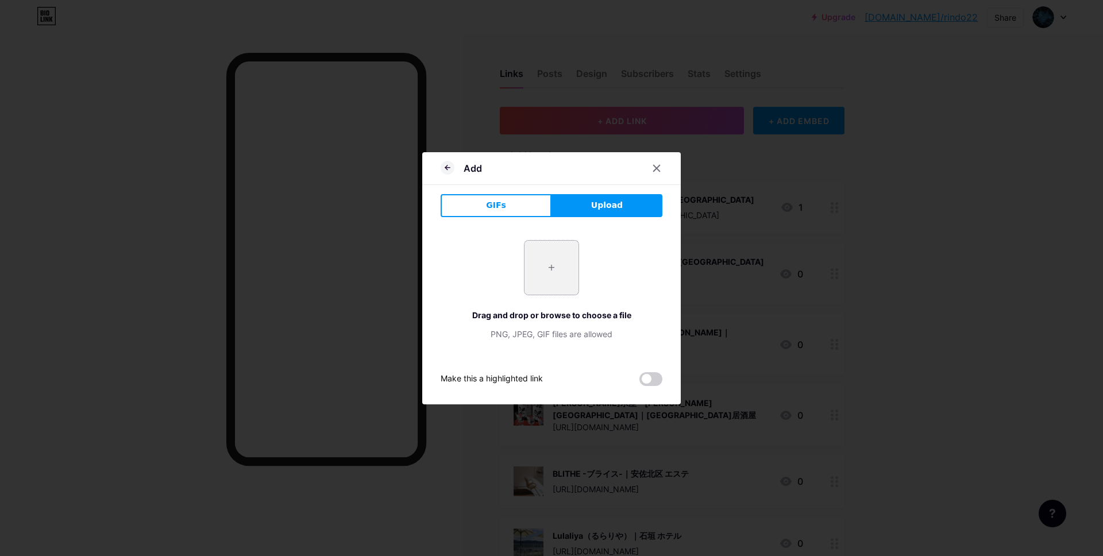
click at [552, 245] on input "file" at bounding box center [551, 268] width 54 height 54
type input "C:\fakepath\スクリーンショット 2025-09-10 16.47.39.jpg"
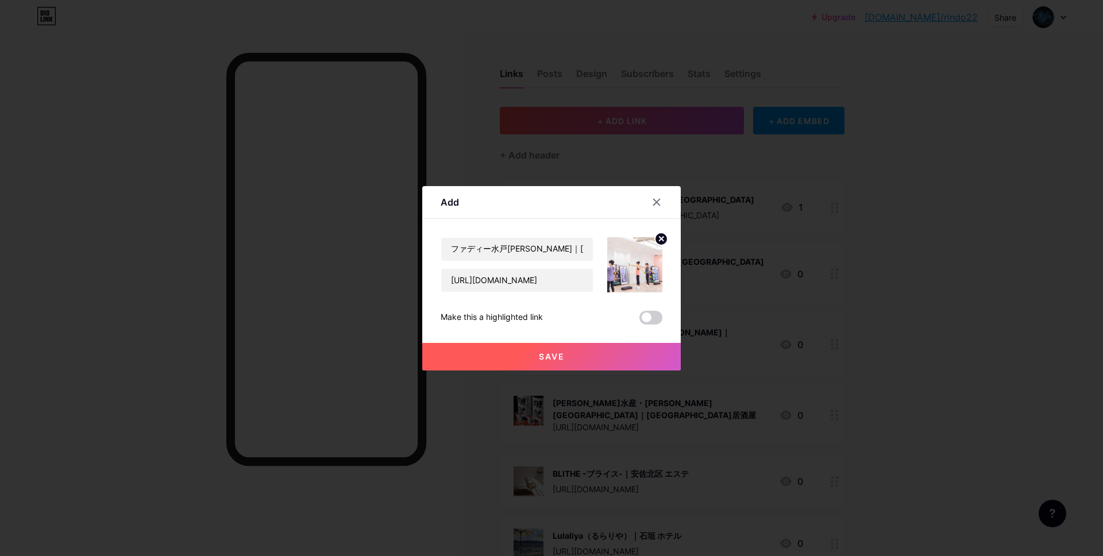
click at [535, 354] on button "Save" at bounding box center [551, 357] width 258 height 28
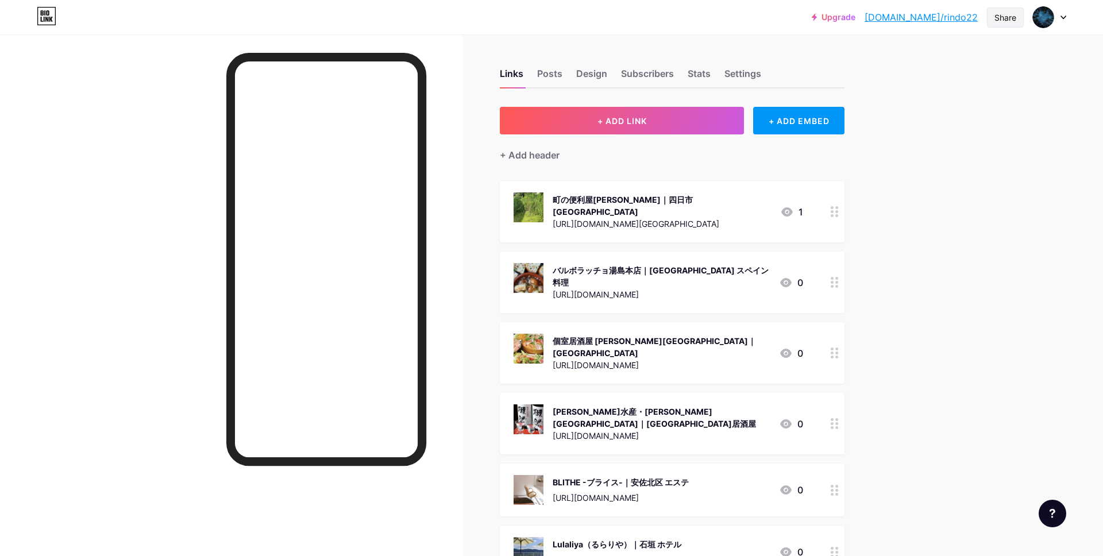
click at [1006, 20] on div "Share" at bounding box center [1005, 17] width 22 height 12
click at [928, 59] on div "Copy link" at bounding box center [937, 59] width 171 height 28
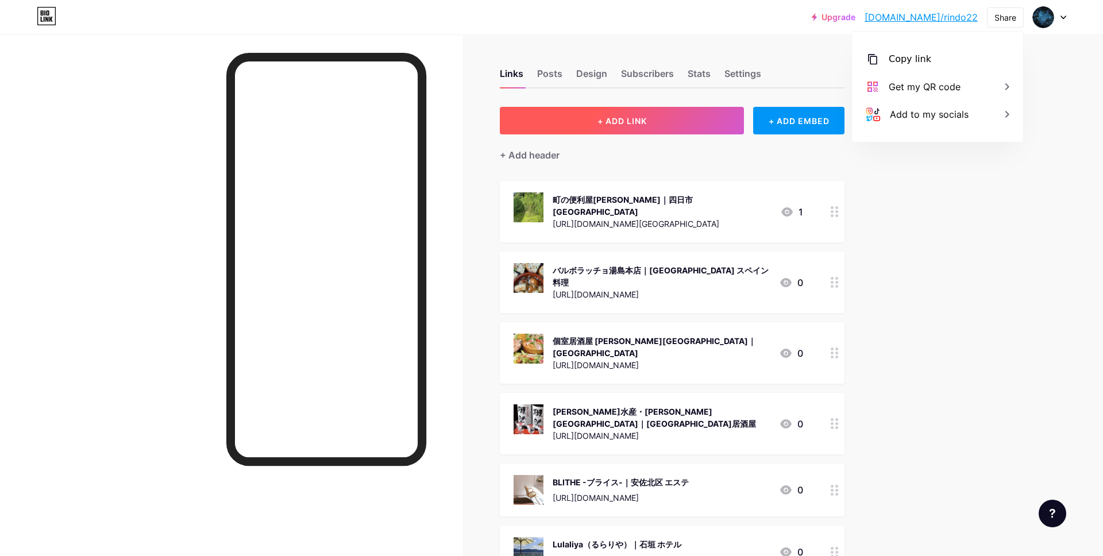
click at [616, 132] on button "+ ADD LINK" at bounding box center [622, 121] width 244 height 28
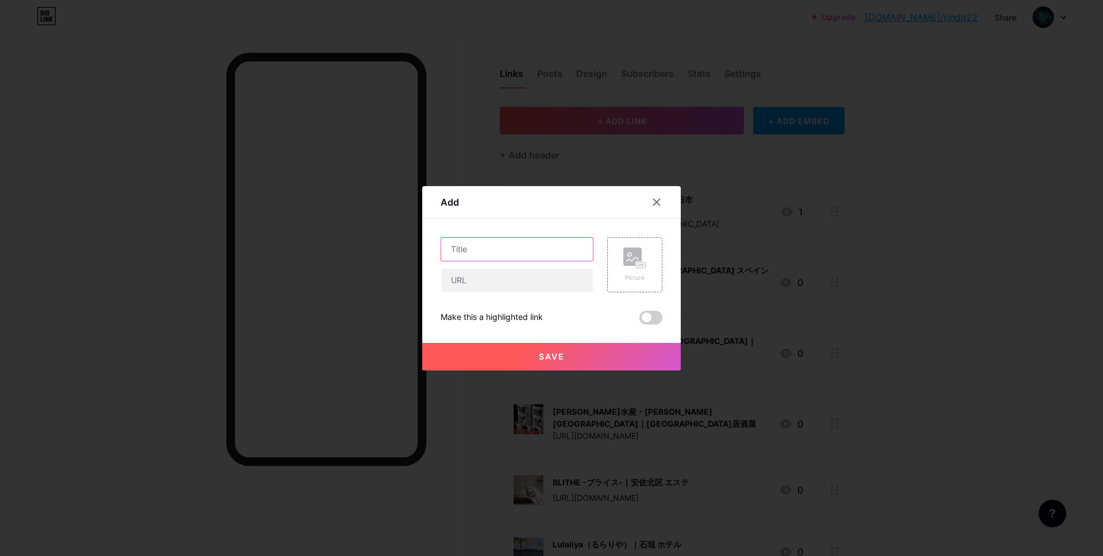
click at [513, 249] on input "text" at bounding box center [517, 249] width 152 height 23
paste input "株式会社Ｒ・Ｋテクニカ｜呉市 ハウスクリーニング"
type input "株式会社Ｒ・Ｋテクニカ｜呉市 ハウスクリーニング"
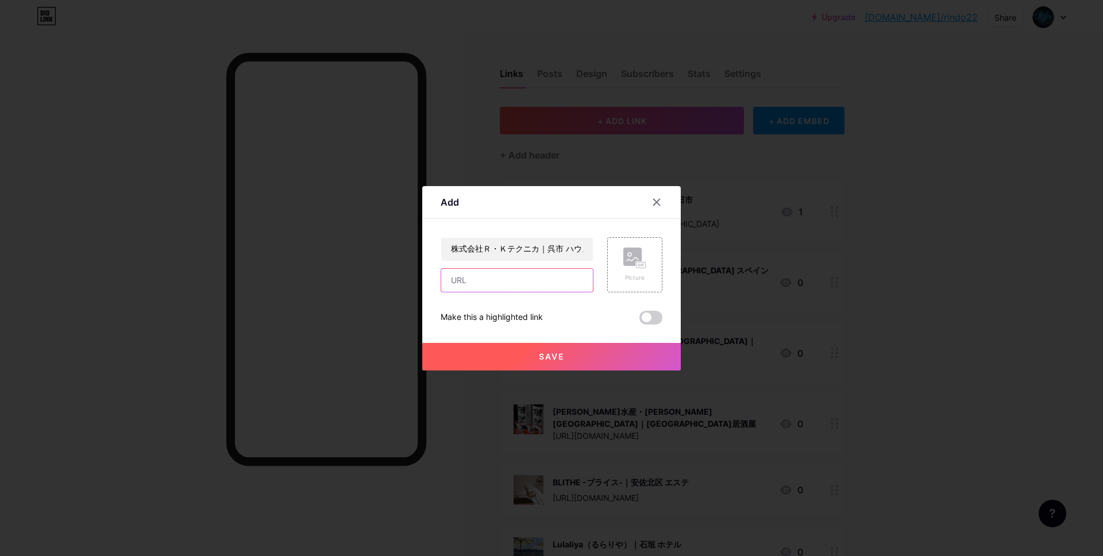
click at [467, 280] on input "text" at bounding box center [517, 280] width 152 height 23
paste input "[URL][DOMAIN_NAME]"
type input "[URL][DOMAIN_NAME]"
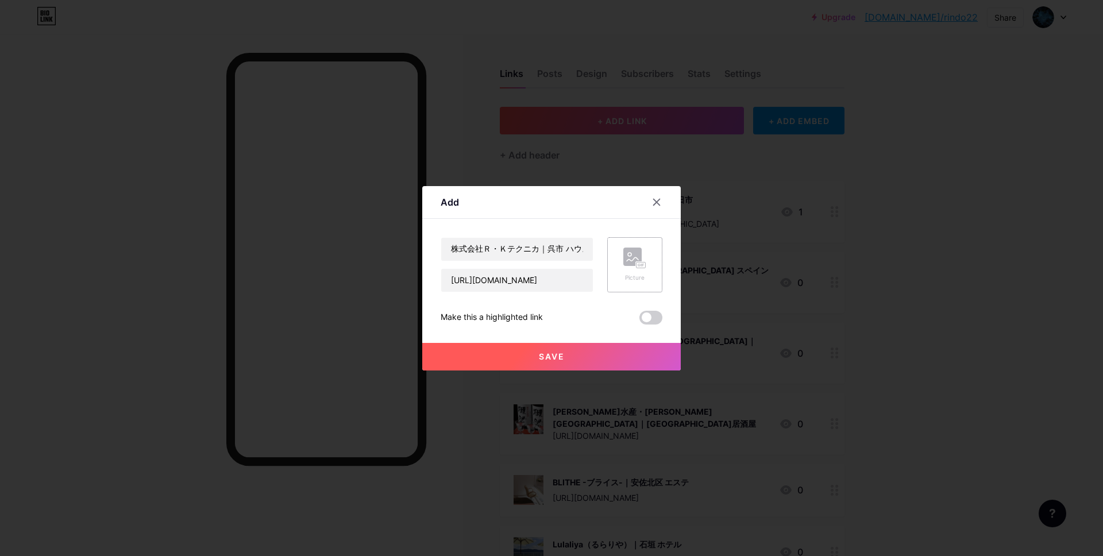
click at [640, 270] on div "Picture" at bounding box center [634, 265] width 23 height 34
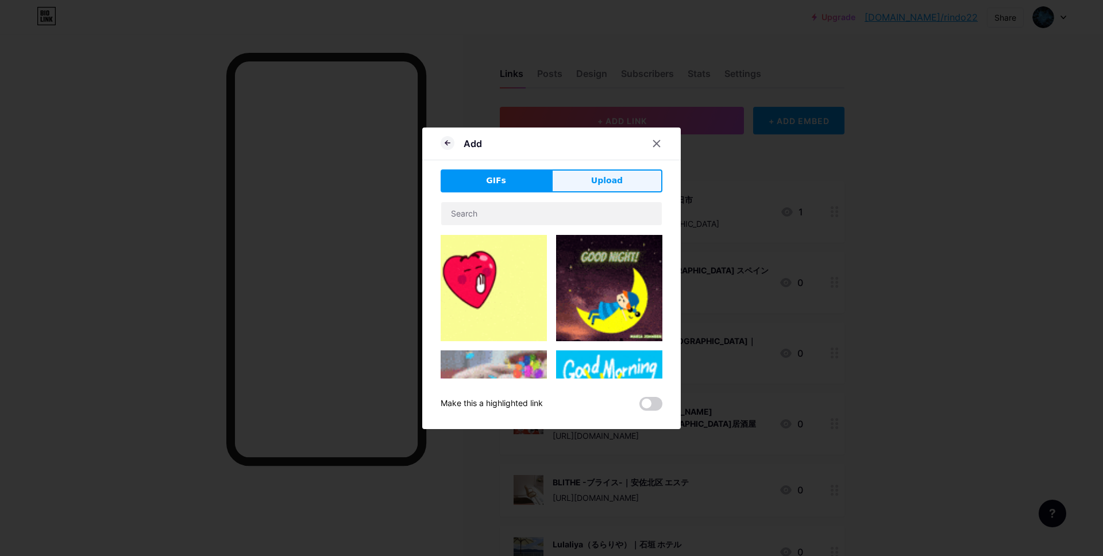
click at [593, 171] on div "GIFs Upload" at bounding box center [551, 180] width 222 height 23
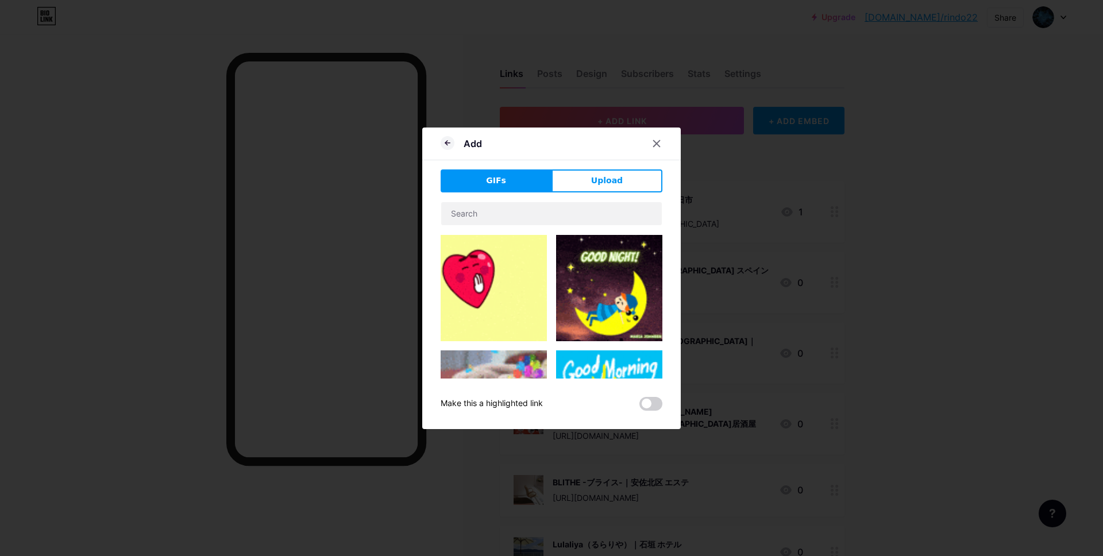
click at [594, 176] on span "Upload" at bounding box center [607, 181] width 32 height 12
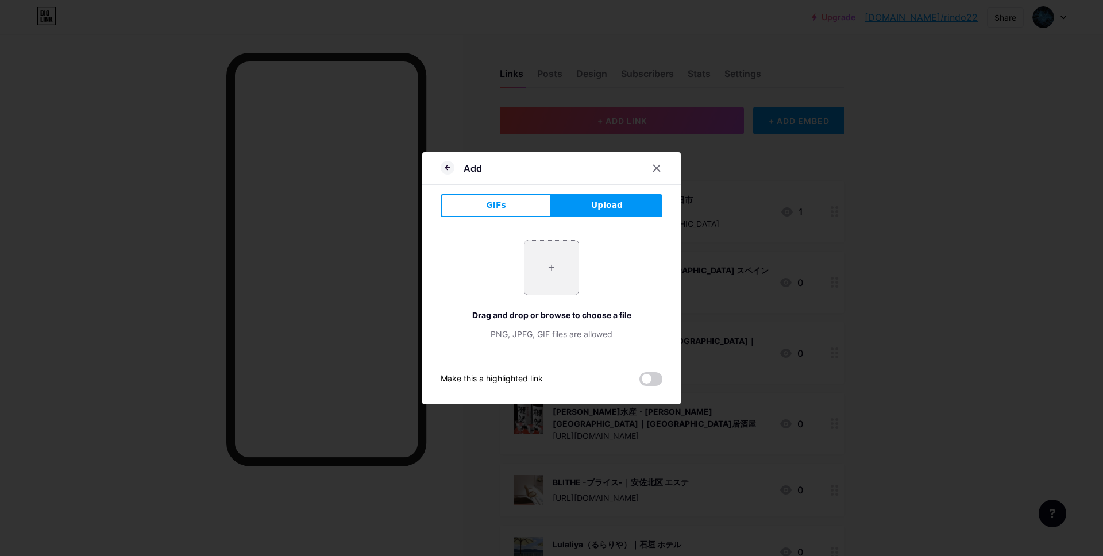
click at [545, 262] on input "file" at bounding box center [551, 268] width 54 height 54
type input "C:\fakepath\スクリーンショット 2025-09-10 16.50.58.jpg"
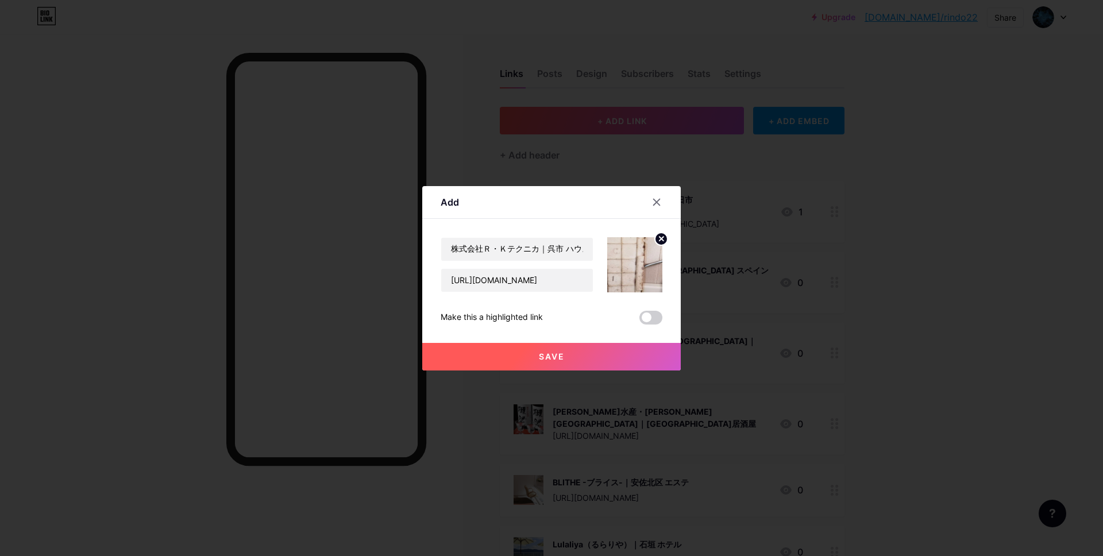
click at [541, 352] on span "Save" at bounding box center [552, 356] width 26 height 10
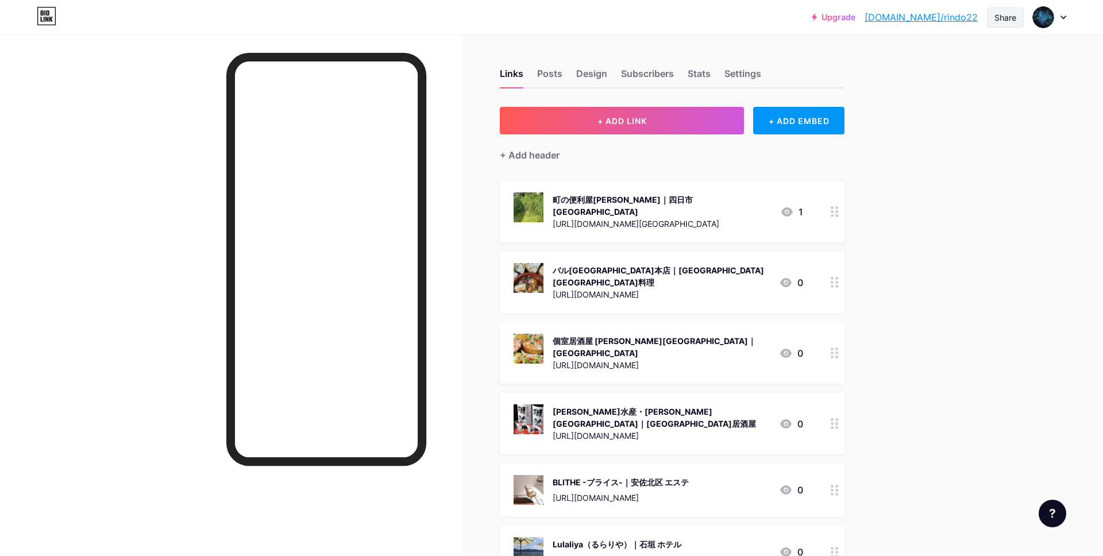
click at [998, 21] on div "Share" at bounding box center [1005, 17] width 22 height 12
click at [941, 58] on div "Copy link" at bounding box center [937, 59] width 171 height 28
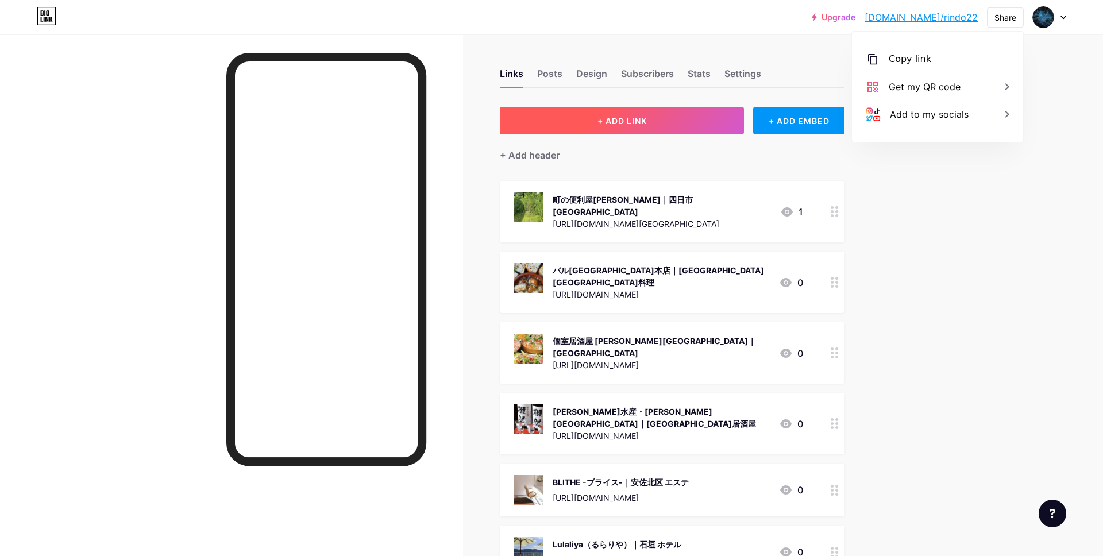
click at [632, 122] on span "+ ADD LINK" at bounding box center [621, 121] width 49 height 10
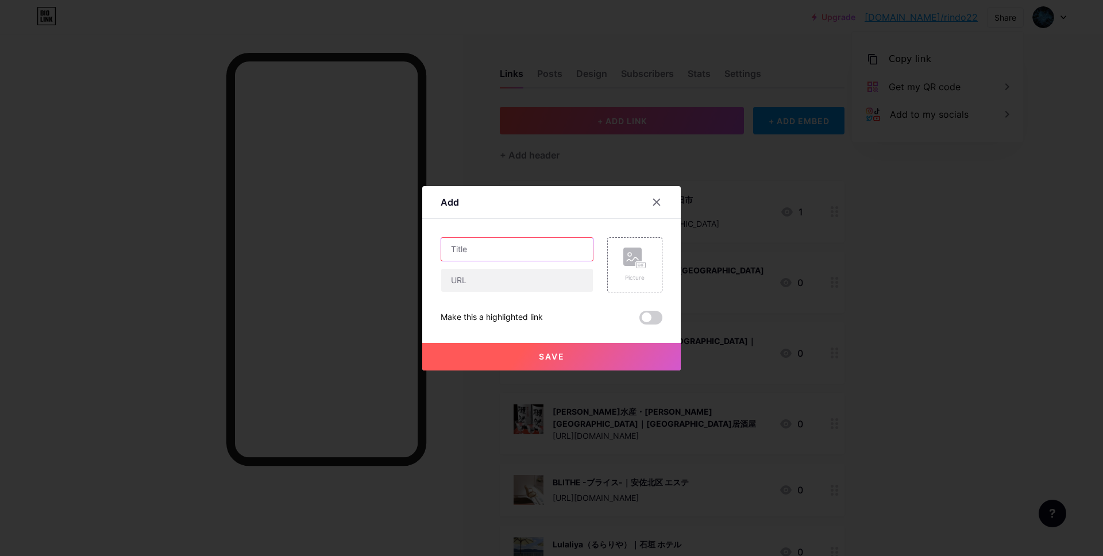
click at [501, 254] on input "text" at bounding box center [517, 249] width 152 height 23
paste input "Croque en Bouche"
click at [546, 251] on input "Croque en Bouche｜" at bounding box center [517, 249] width 152 height 23
paste input "表参道　ウェディングドレス"
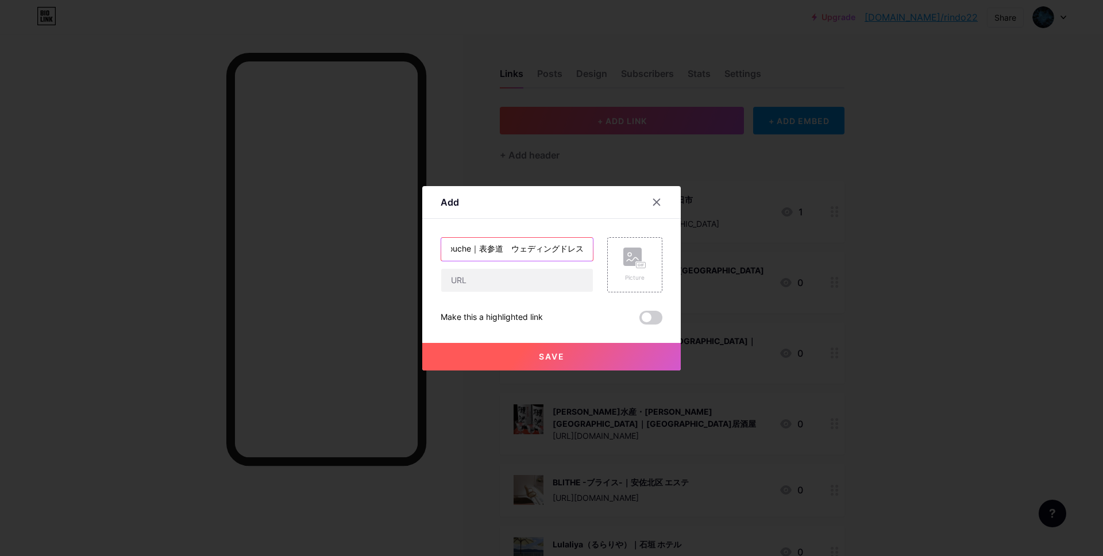
type input "Croque en Bouche｜表参道　ウェディングドレス"
click at [485, 279] on input "text" at bounding box center [517, 280] width 152 height 23
paste input "[URL][DOMAIN_NAME]"
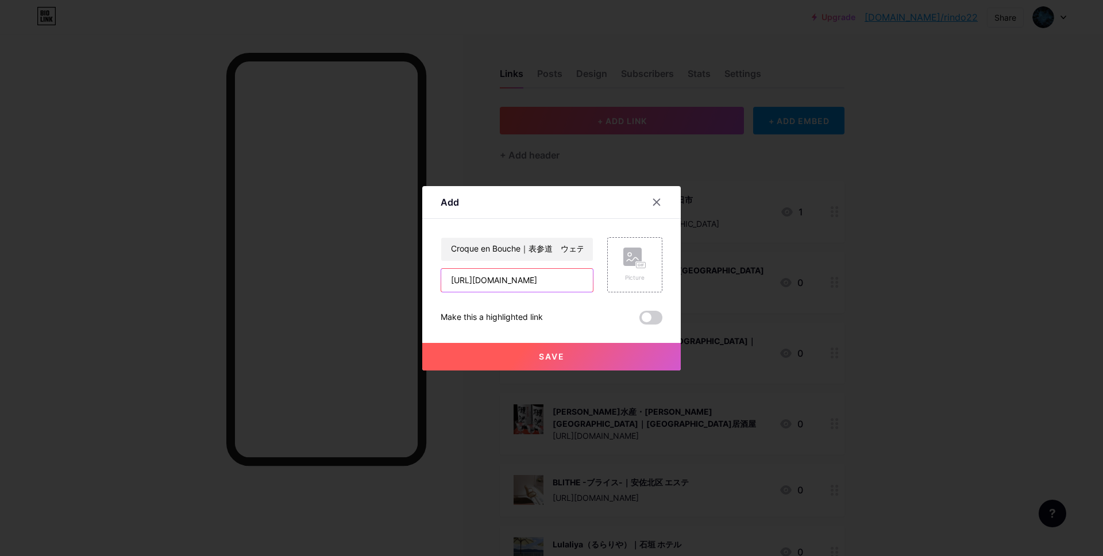
type input "[URL][DOMAIN_NAME]"
click at [638, 258] on rect at bounding box center [632, 257] width 18 height 18
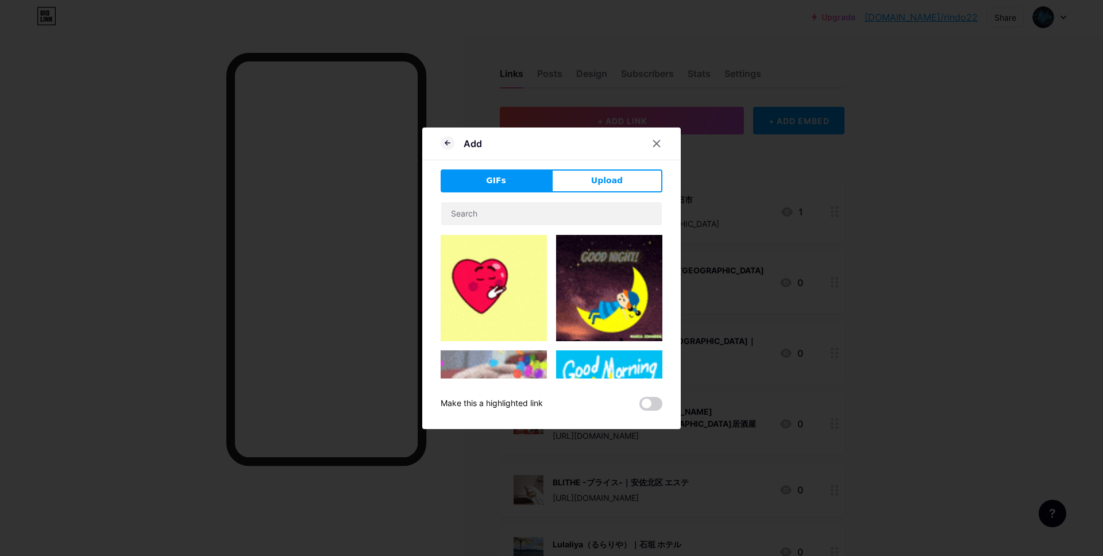
click at [586, 185] on button "Upload" at bounding box center [606, 180] width 111 height 23
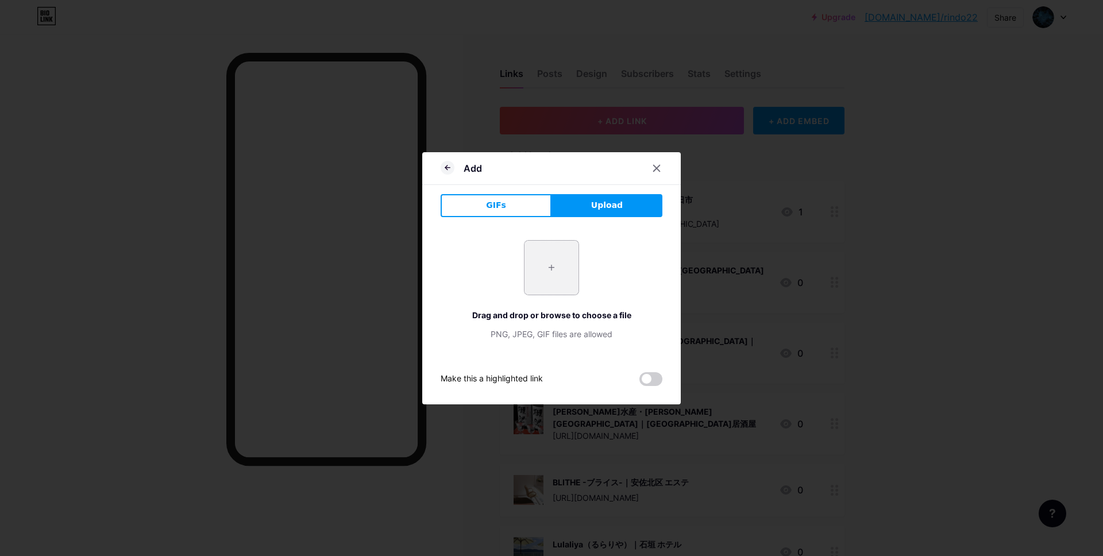
click at [555, 279] on input "file" at bounding box center [551, 268] width 54 height 54
type input "C:\fakepath\スクリーンショット 2025-09-10 16.54.25.jpg"
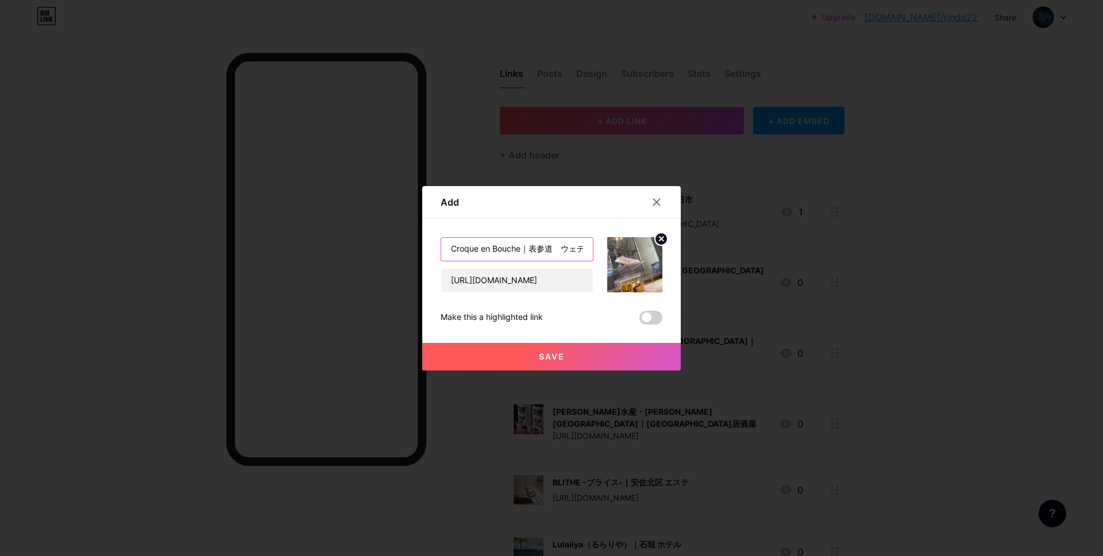
click at [513, 252] on input "Croque en Bouche｜表参道　ウェディングドレス" at bounding box center [517, 249] width 152 height 23
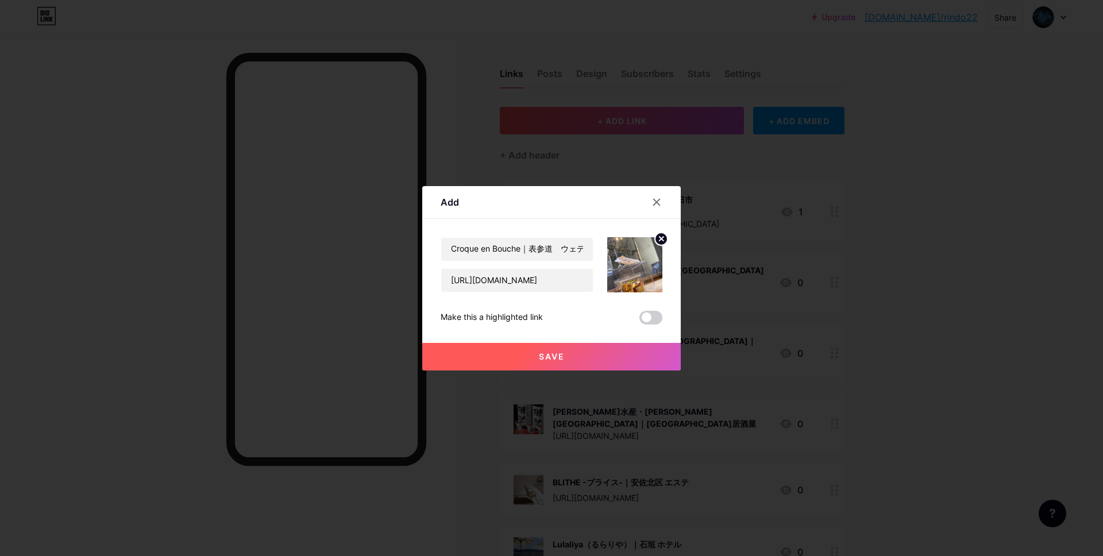
click at [554, 358] on span "Save" at bounding box center [552, 356] width 26 height 10
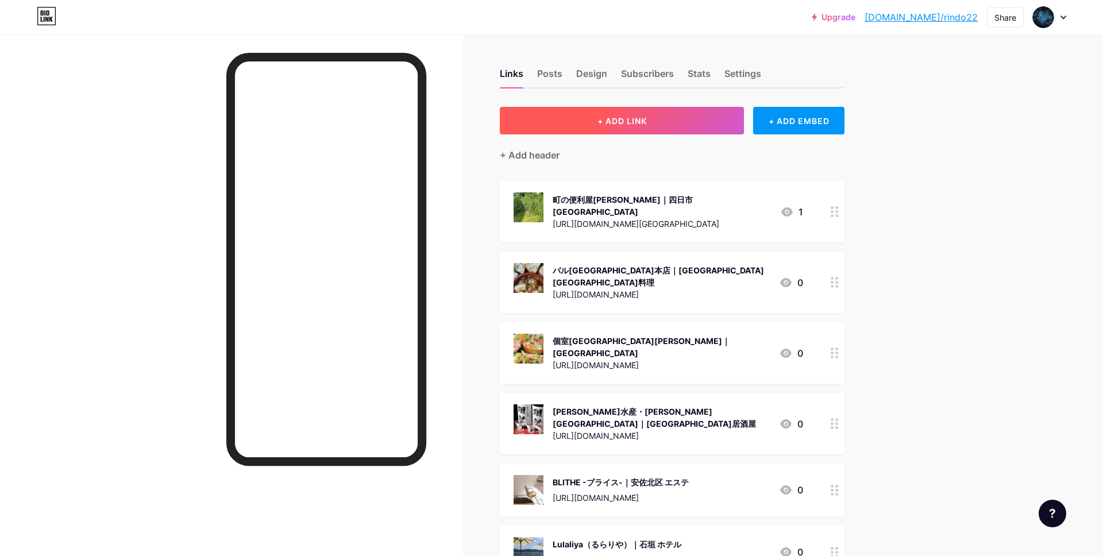
click at [632, 127] on button "+ ADD LINK" at bounding box center [622, 121] width 244 height 28
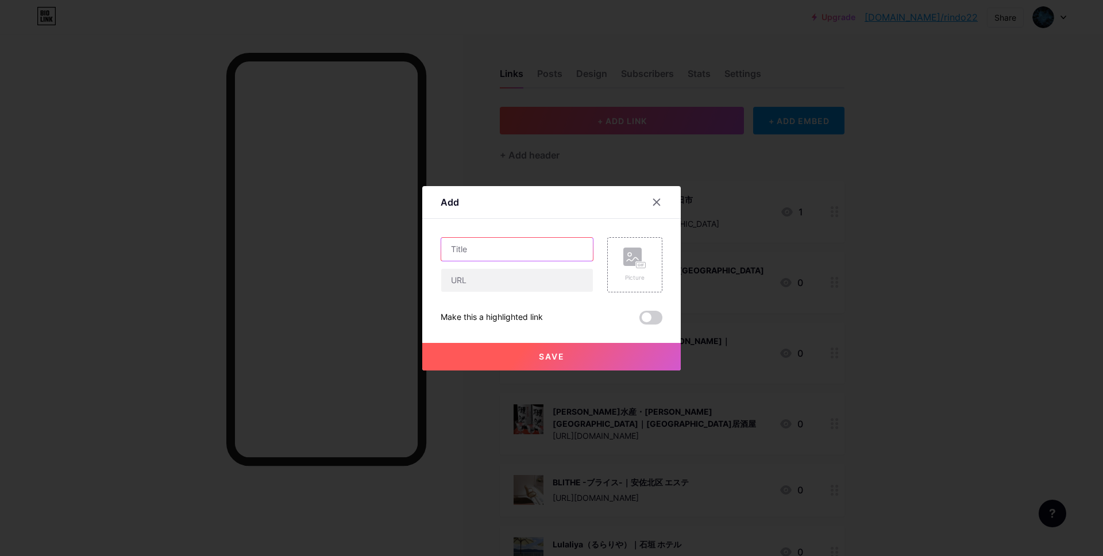
click at [493, 245] on input "text" at bounding box center [517, 249] width 152 height 23
paste input "エニタイムフィットネス 三国ヶ丘店｜[GEOGRAPHIC_DATA] スポーツジム"
type input "エニタイムフィットネス 三国ヶ丘店｜[GEOGRAPHIC_DATA] スポーツジム"
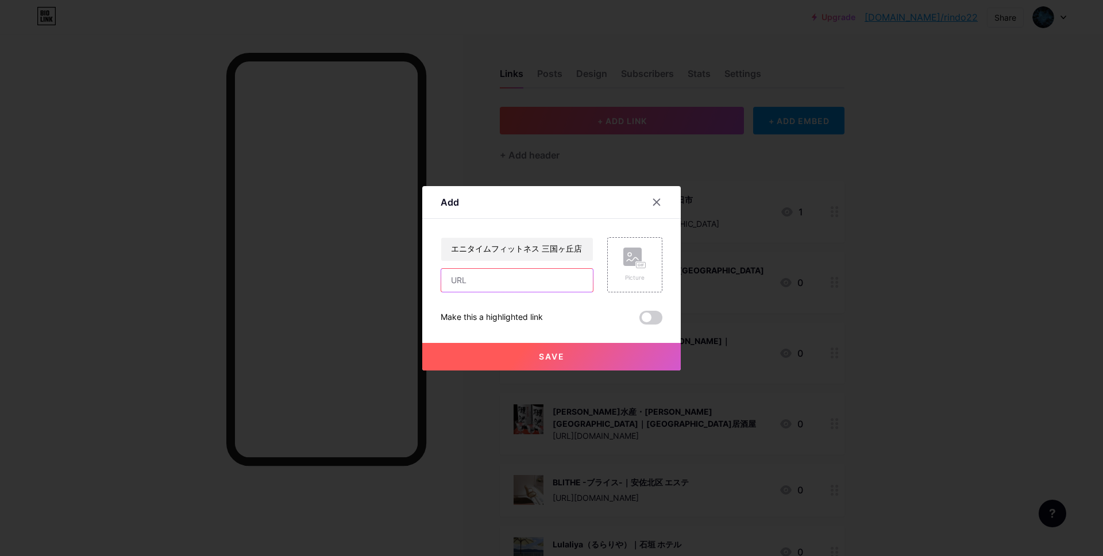
click at [467, 281] on input "text" at bounding box center [517, 280] width 152 height 23
paste input "[URL][DOMAIN_NAME]"
type input "[URL][DOMAIN_NAME]"
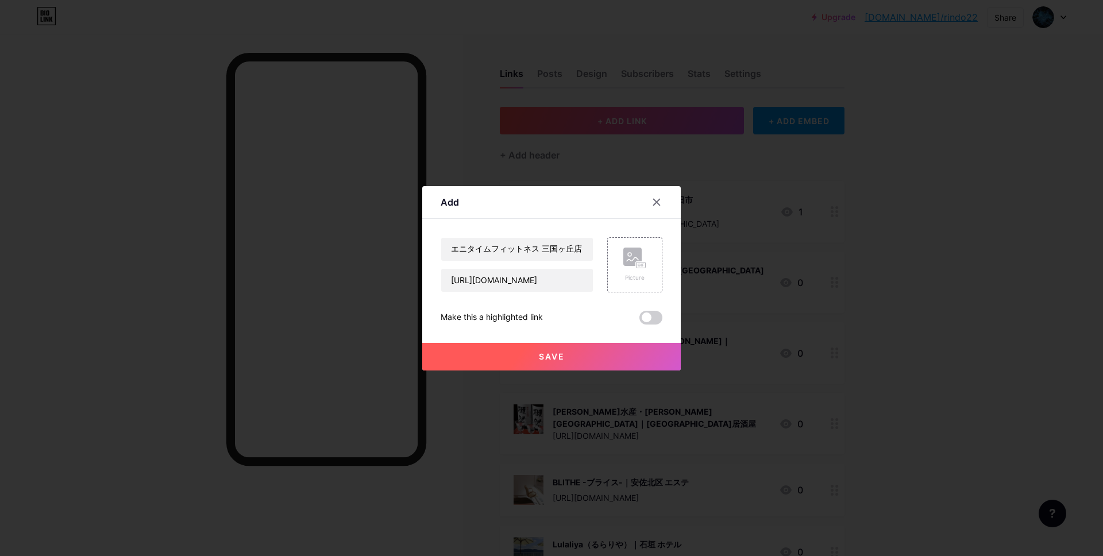
click at [524, 355] on button "Save" at bounding box center [551, 357] width 258 height 28
click at [643, 264] on icon at bounding box center [643, 265] width 2 height 3
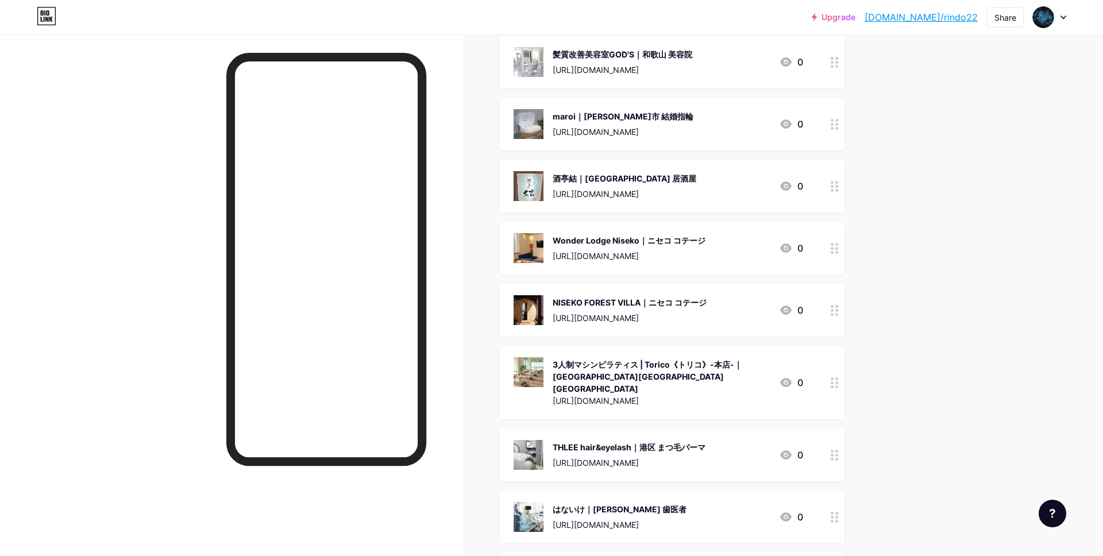
scroll to position [103809, 0]
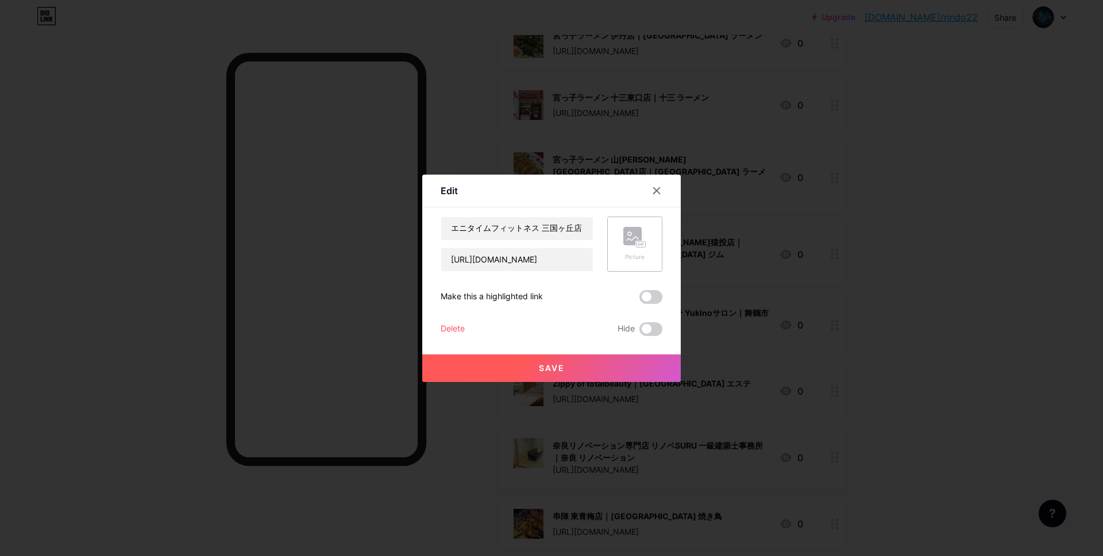
click at [655, 245] on div "Picture" at bounding box center [634, 243] width 55 height 55
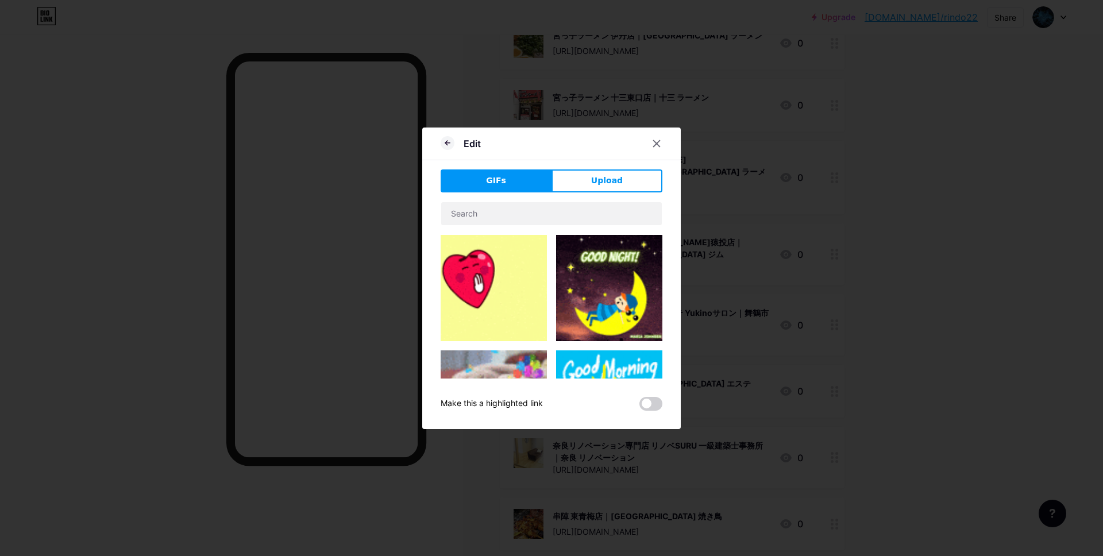
drag, startPoint x: 602, startPoint y: 184, endPoint x: 581, endPoint y: 218, distance: 40.5
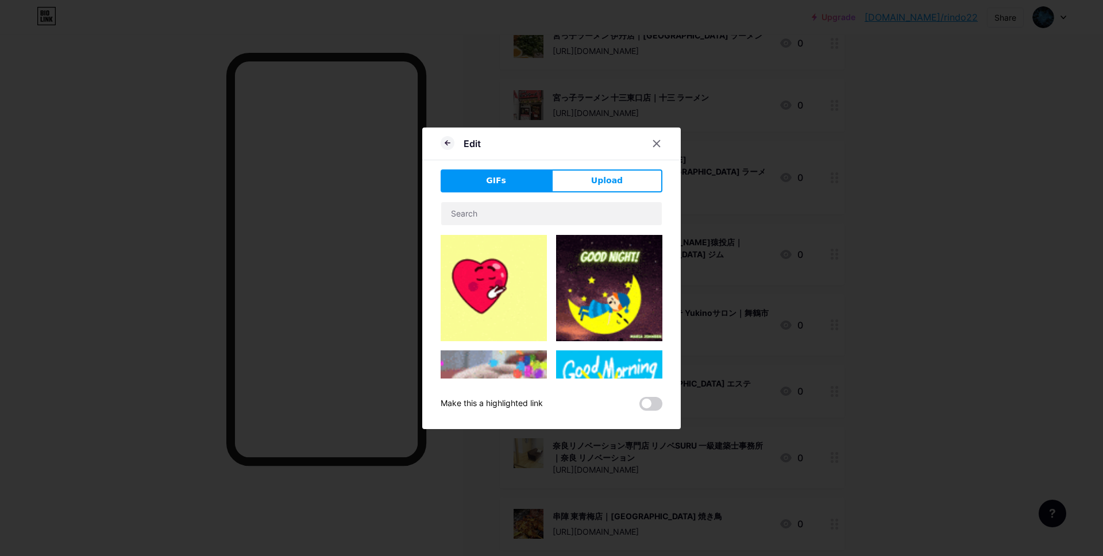
click at [602, 184] on span "Upload" at bounding box center [607, 181] width 32 height 12
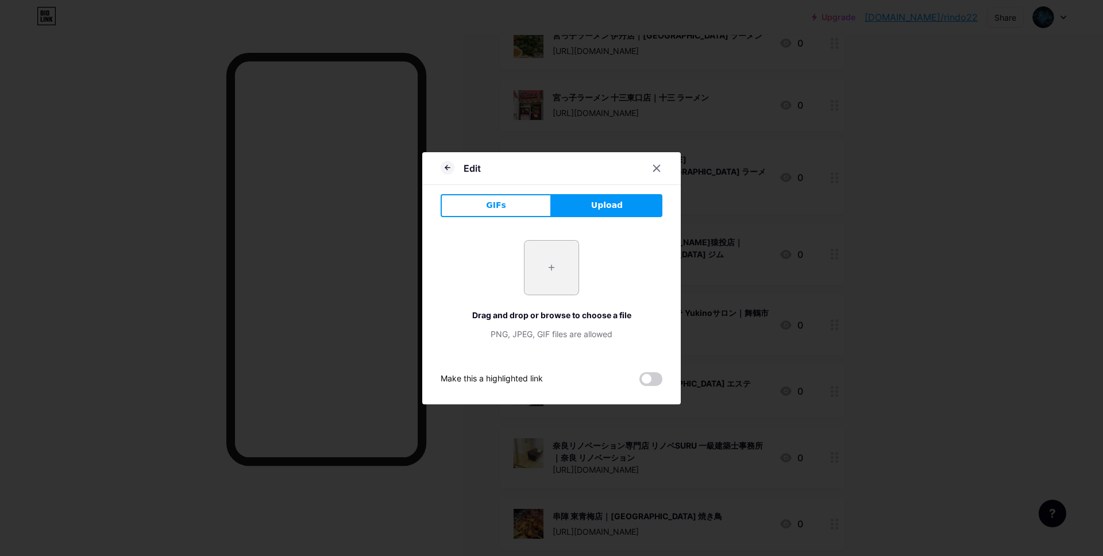
click at [560, 263] on input "file" at bounding box center [551, 268] width 54 height 54
type input "C:\fakepath\スクリーンショット 2025-09-10 16.57.37.jpg"
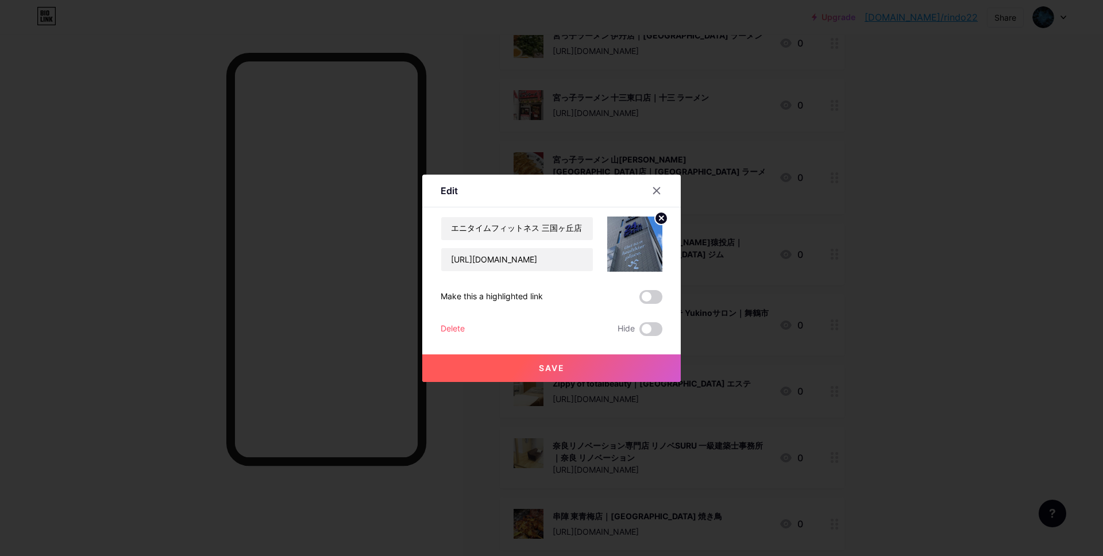
click at [531, 366] on button "Save" at bounding box center [551, 368] width 258 height 28
